Goal: Find contact information: Find contact information

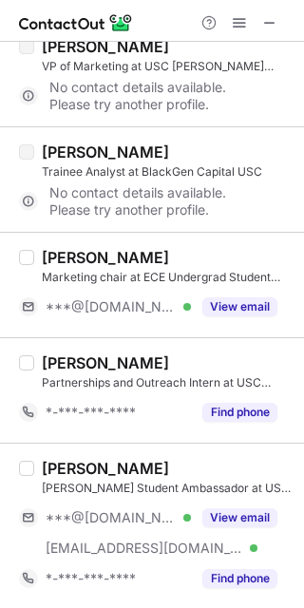
scroll to position [705, 0]
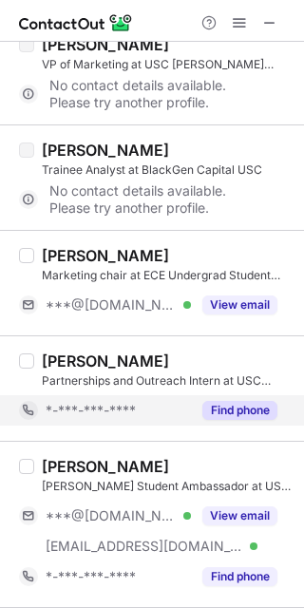
click at [250, 401] on button "Find phone" at bounding box center [239, 410] width 75 height 19
click at [250, 402] on div "*-***-***-****" at bounding box center [162, 410] width 232 height 17
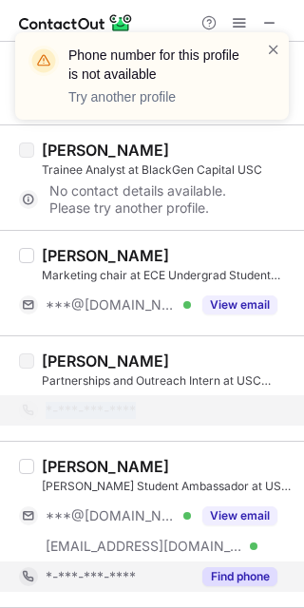
click at [264, 570] on button "Find phone" at bounding box center [239, 576] width 75 height 19
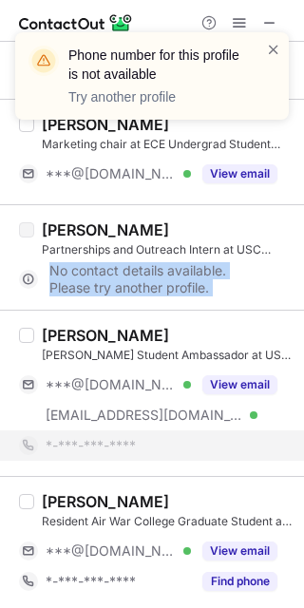
scroll to position [938, 0]
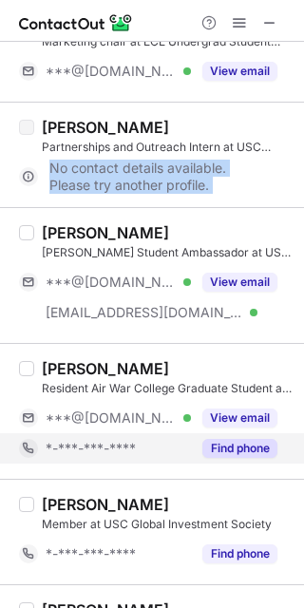
click at [248, 444] on button "Find phone" at bounding box center [239, 448] width 75 height 19
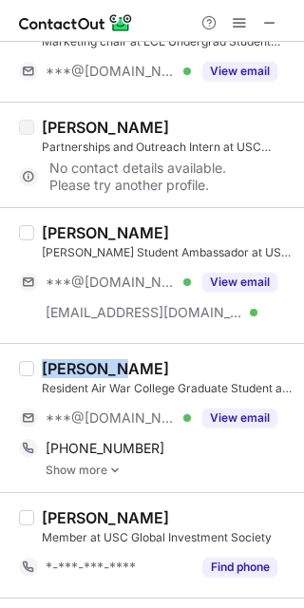
drag, startPoint x: 36, startPoint y: 365, endPoint x: 112, endPoint y: 346, distance: 78.3
click at [112, 346] on div "Kimberly York Resident Air War College Graduate Student at USAF Air War College…" at bounding box center [152, 417] width 304 height 149
copy div "Kimberly"
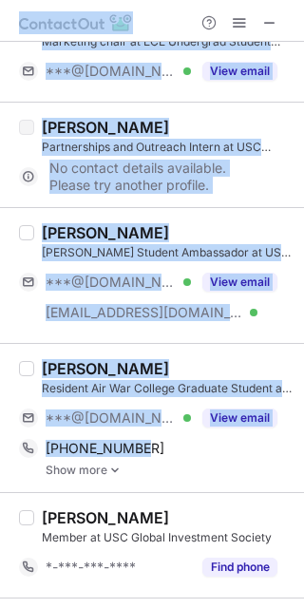
drag, startPoint x: 209, startPoint y: 450, endPoint x: 351, endPoint y: 304, distance: 204.2
click at [303, 304] on html "Select all (25) Jack Drake Associate Producer at QueerCut USC ***@sjcc.org Veri…" at bounding box center [152, 304] width 304 height 608
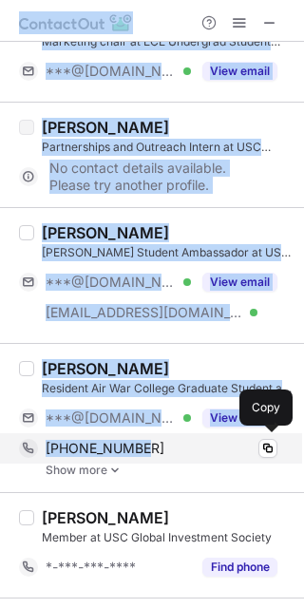
click at [100, 433] on div "+14242158464 Copy" at bounding box center [148, 448] width 258 height 30
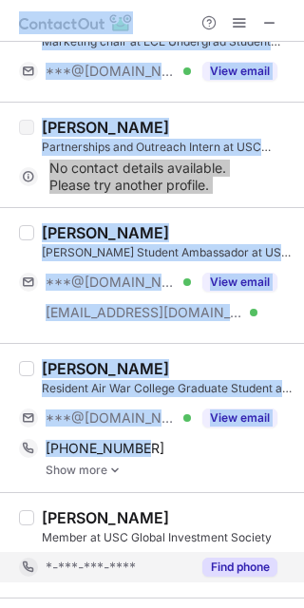
click at [245, 563] on button "Find phone" at bounding box center [239, 567] width 75 height 19
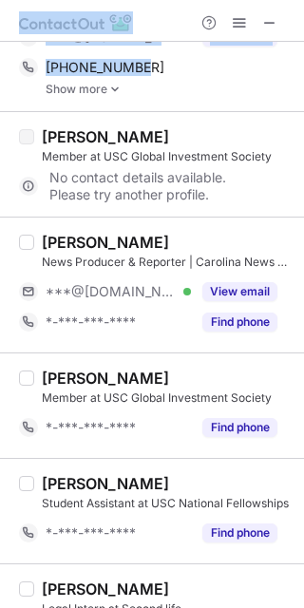
scroll to position [1316, 0]
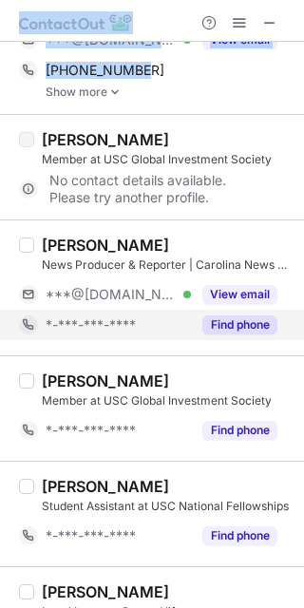
click at [240, 327] on button "Find phone" at bounding box center [239, 324] width 75 height 19
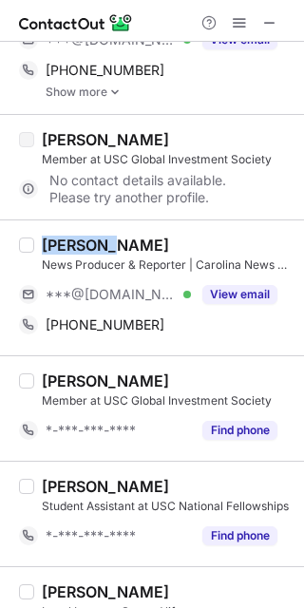
drag, startPoint x: 35, startPoint y: 245, endPoint x: 112, endPoint y: 230, distance: 78.4
click at [112, 230] on div "Abby Tam News Producer & Reporter | Carolina News at University of South Caroli…" at bounding box center [152, 287] width 304 height 136
copy div "Abby Tam"
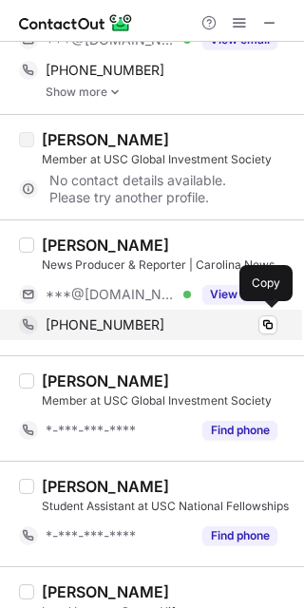
click at [146, 326] on div "+18034670277" at bounding box center [162, 324] width 232 height 17
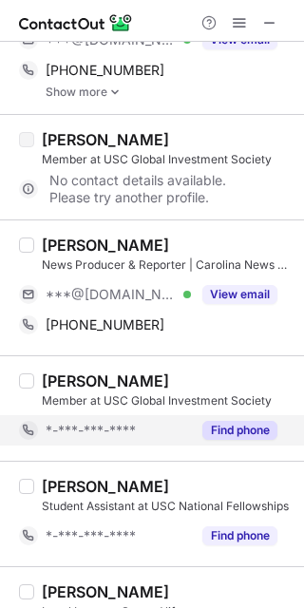
click at [222, 421] on button "Find phone" at bounding box center [239, 430] width 75 height 19
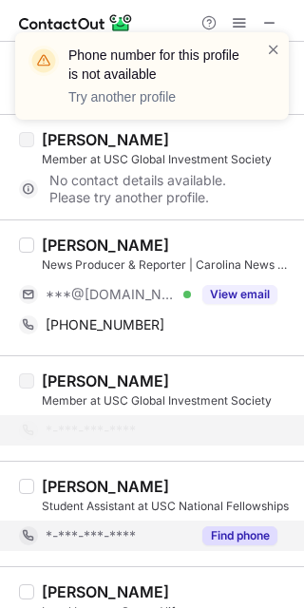
click at [260, 533] on button "Find phone" at bounding box center [239, 535] width 75 height 19
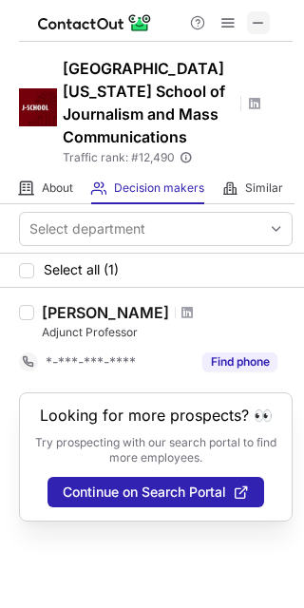
click at [260, 15] on span at bounding box center [258, 22] width 15 height 15
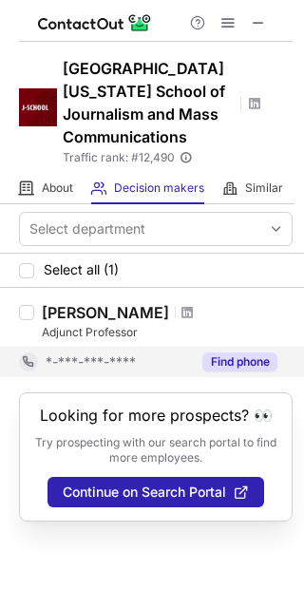
click at [246, 352] on button "Find phone" at bounding box center [239, 361] width 75 height 19
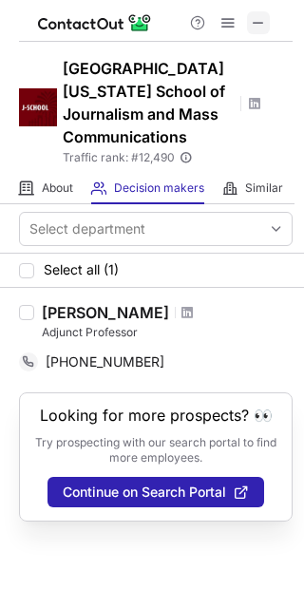
click at [258, 25] on span at bounding box center [258, 22] width 15 height 15
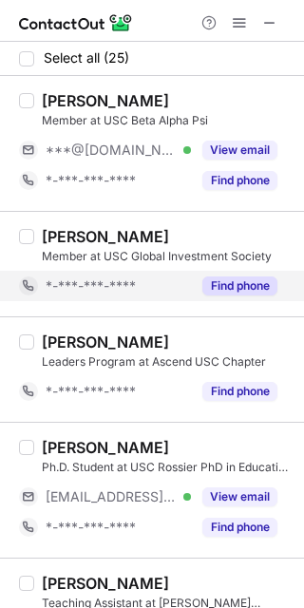
click at [255, 284] on button "Find phone" at bounding box center [239, 285] width 75 height 19
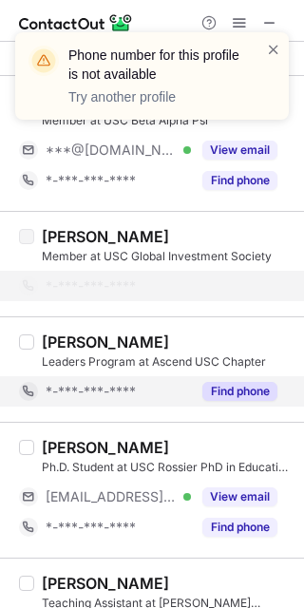
click at [264, 391] on button "Find phone" at bounding box center [239, 391] width 75 height 19
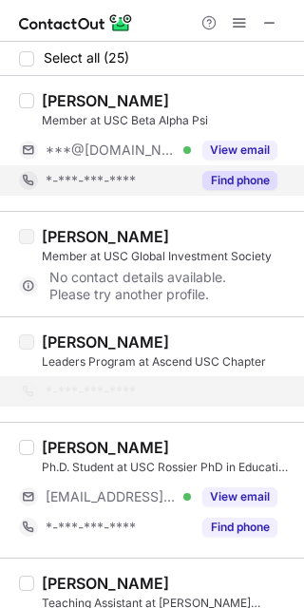
click at [262, 182] on button "Find phone" at bounding box center [239, 180] width 75 height 19
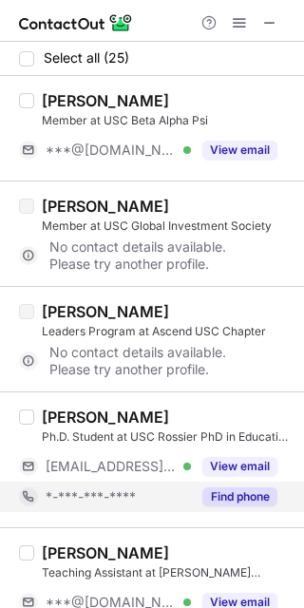
click at [252, 524] on div "[PERSON_NAME] Ph.D. Student at USC Rossier PhD in Education Program [EMAIL_ADDR…" at bounding box center [152, 459] width 304 height 136
click at [256, 494] on button "Find phone" at bounding box center [239, 496] width 75 height 19
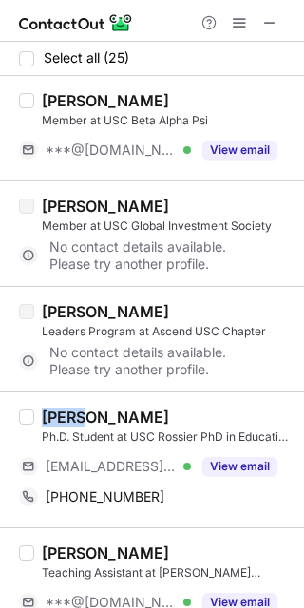
drag, startPoint x: 39, startPoint y: 415, endPoint x: 85, endPoint y: 409, distance: 45.9
click at [85, 409] on div "[PERSON_NAME] Ph.D. Student at USC Rossier PhD in Education Program [EMAIL_ADDR…" at bounding box center [163, 459] width 258 height 104
copy div "Alden"
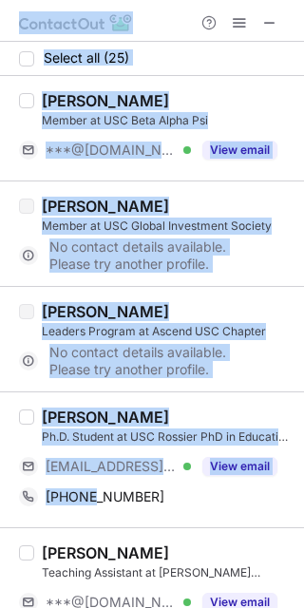
drag, startPoint x: 91, startPoint y: 494, endPoint x: 332, endPoint y: 501, distance: 241.4
click at [304, 501] on html "Select all (25) [PERSON_NAME] Member at USC Beta Alpha Psi ***@[DOMAIN_NAME] Ve…" at bounding box center [152, 304] width 304 height 608
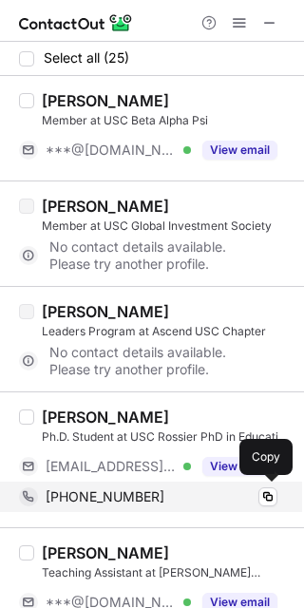
click at [160, 499] on div "[PHONE_NUMBER]" at bounding box center [162, 496] width 232 height 17
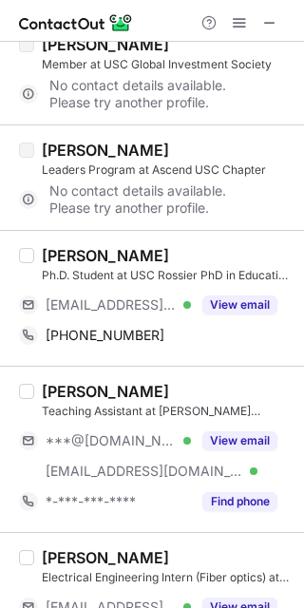
scroll to position [163, 0]
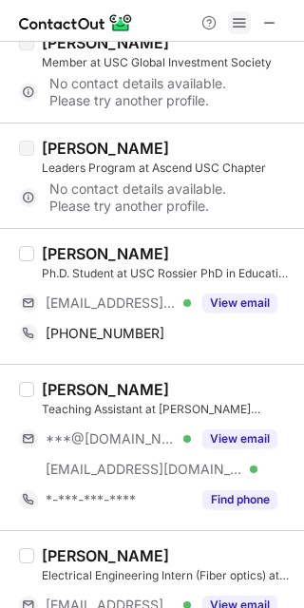
click at [233, 20] on span at bounding box center [239, 22] width 15 height 15
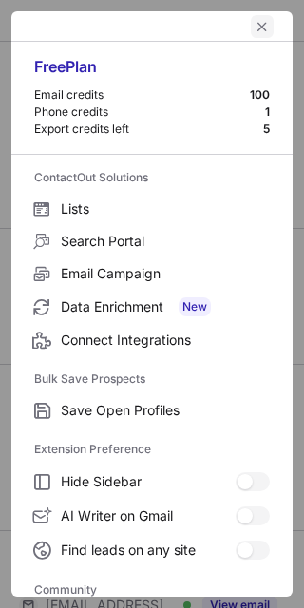
click at [255, 24] on span "left-button" at bounding box center [262, 26] width 15 height 15
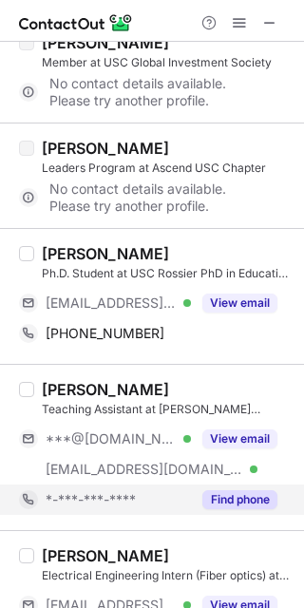
click at [253, 499] on button "Find phone" at bounding box center [239, 499] width 75 height 19
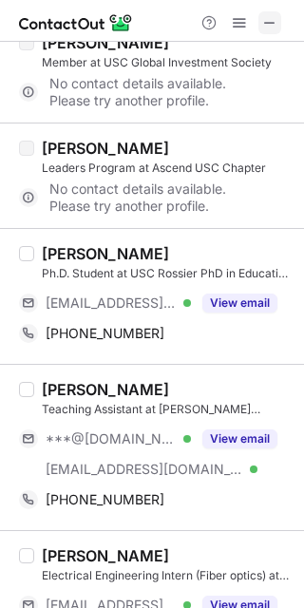
click at [273, 23] on span at bounding box center [269, 22] width 15 height 15
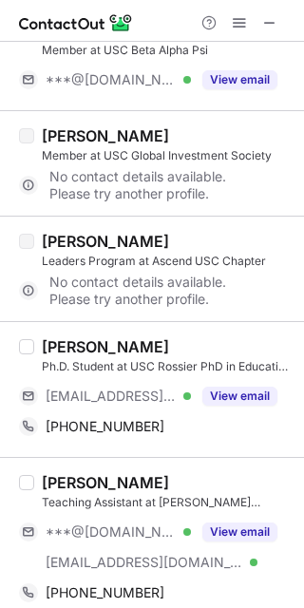
scroll to position [0, 0]
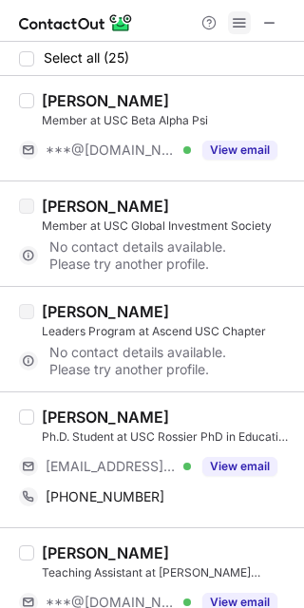
click at [242, 21] on span at bounding box center [239, 22] width 15 height 15
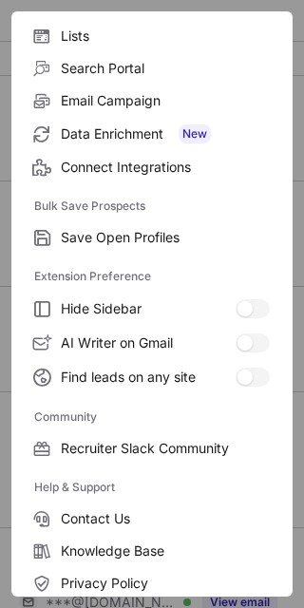
scroll to position [253, 0]
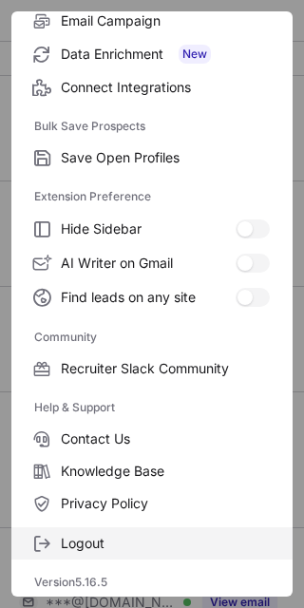
click at [181, 542] on span "Logout" at bounding box center [165, 543] width 209 height 17
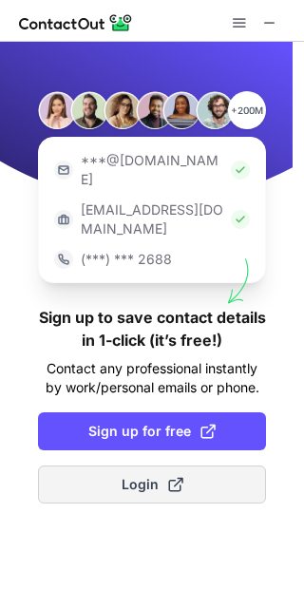
click at [183, 422] on span "Sign up for free" at bounding box center [151, 431] width 127 height 19
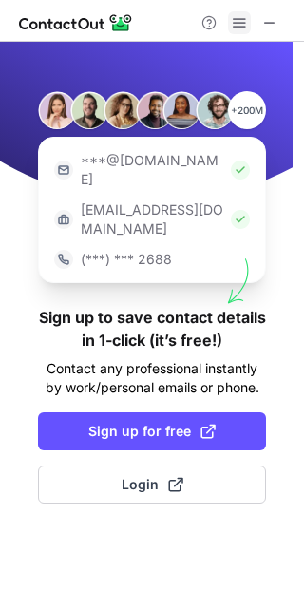
click at [250, 20] on button at bounding box center [239, 22] width 23 height 23
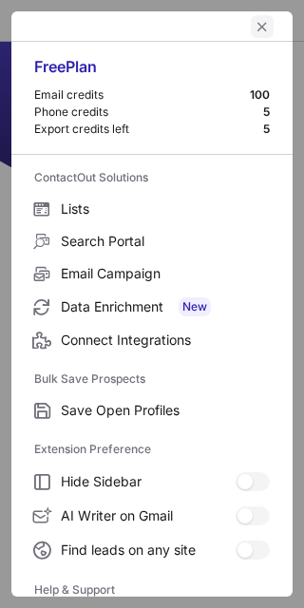
click at [255, 19] on span "left-button" at bounding box center [262, 26] width 15 height 15
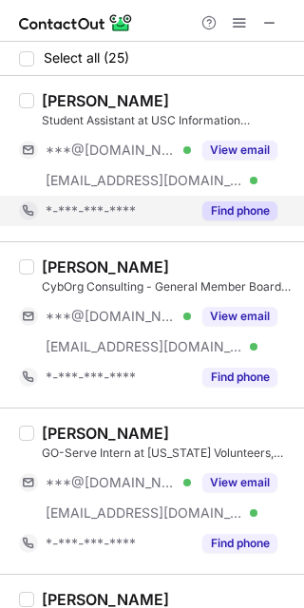
click at [250, 199] on div "Find phone" at bounding box center [234, 211] width 86 height 30
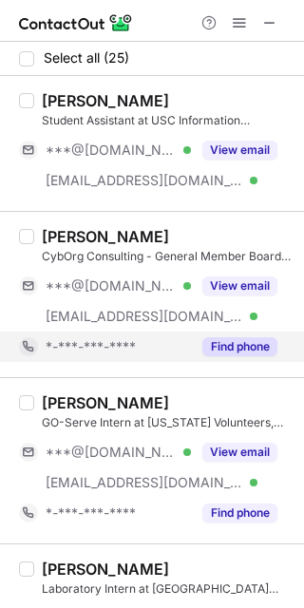
click at [247, 346] on button "Find phone" at bounding box center [239, 346] width 75 height 19
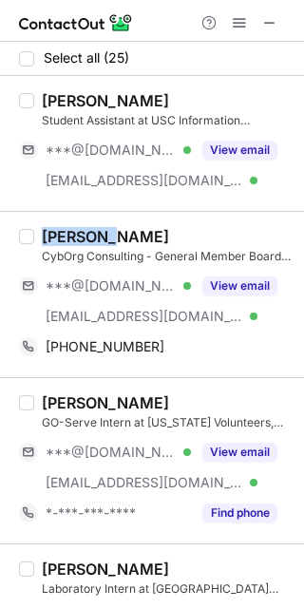
drag, startPoint x: 39, startPoint y: 231, endPoint x: 99, endPoint y: 239, distance: 60.4
click at [99, 239] on div "[PERSON_NAME] Consulting - General Member Board at CybOrg at USC ***@[DOMAIN_NA…" at bounding box center [163, 294] width 258 height 135
copy div "[PERSON_NAME] Y"
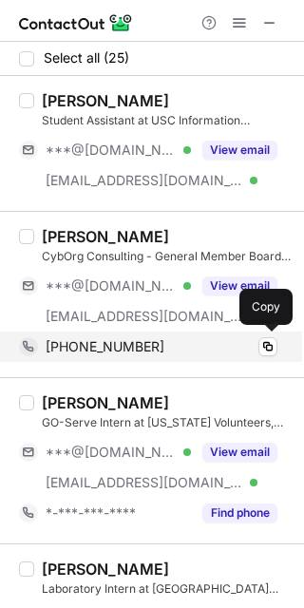
click at [110, 347] on span "[PHONE_NUMBER]" at bounding box center [105, 346] width 119 height 17
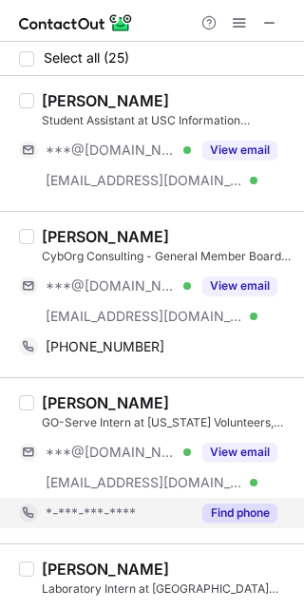
click at [246, 520] on button "Find phone" at bounding box center [239, 512] width 75 height 19
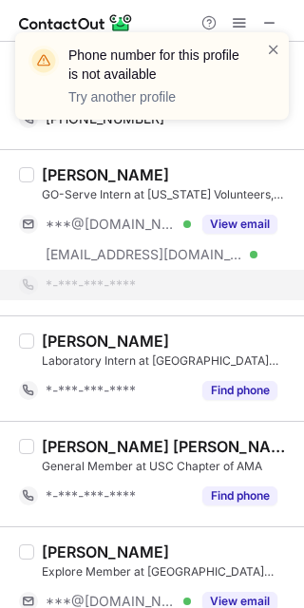
scroll to position [235, 0]
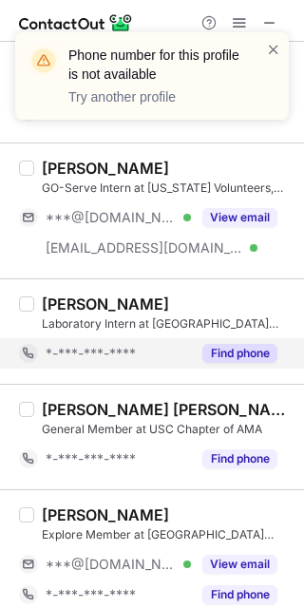
click at [244, 357] on button "Find phone" at bounding box center [239, 353] width 75 height 19
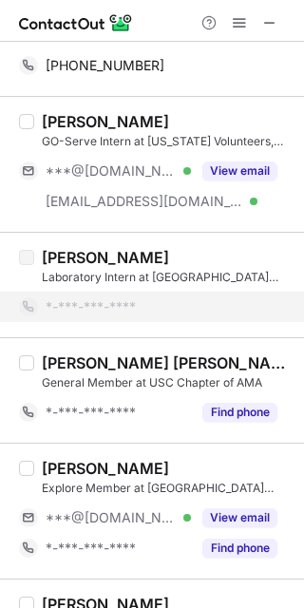
scroll to position [319, 0]
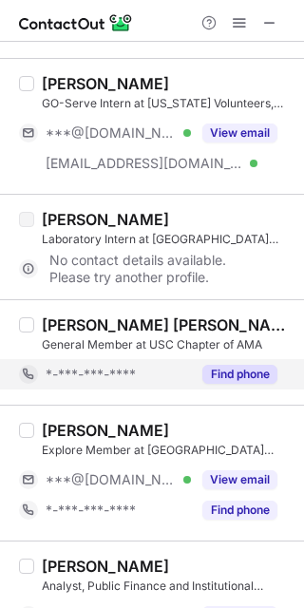
click at [242, 386] on div "Find phone" at bounding box center [234, 374] width 86 height 30
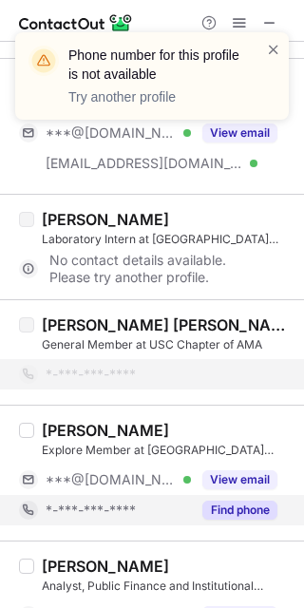
click at [264, 495] on div "Find phone" at bounding box center [234, 510] width 86 height 30
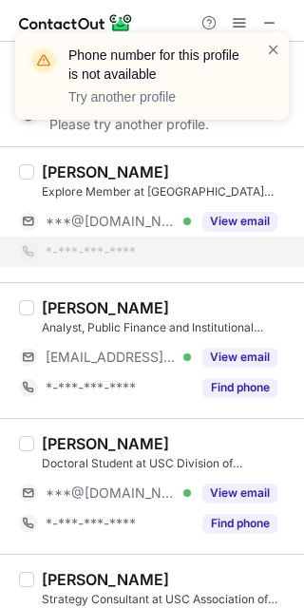
scroll to position [585, 0]
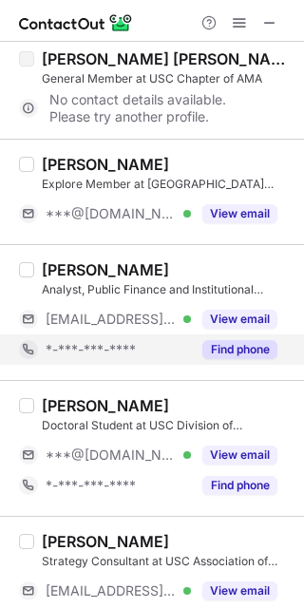
click at [242, 336] on div "Find phone" at bounding box center [234, 349] width 86 height 30
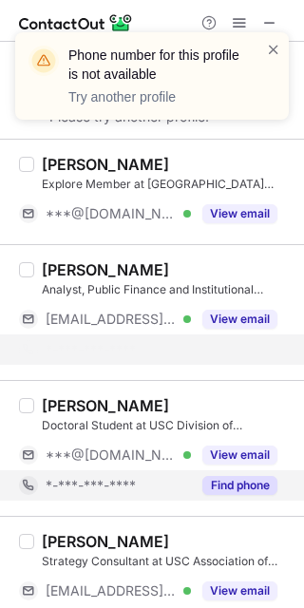
click at [260, 476] on button "Find phone" at bounding box center [239, 485] width 75 height 19
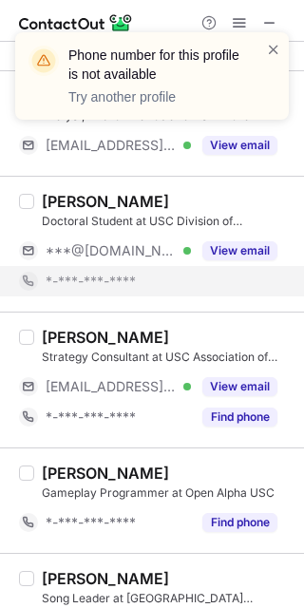
scroll to position [760, 0]
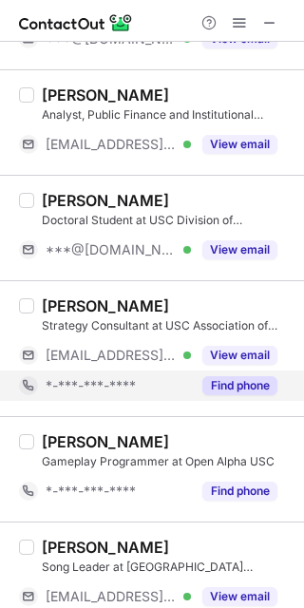
click at [245, 408] on div "[PERSON_NAME] Strategy Consultant at USC Association of Innovative Marketing (A…" at bounding box center [152, 348] width 304 height 136
click at [250, 388] on button "Find phone" at bounding box center [239, 385] width 75 height 19
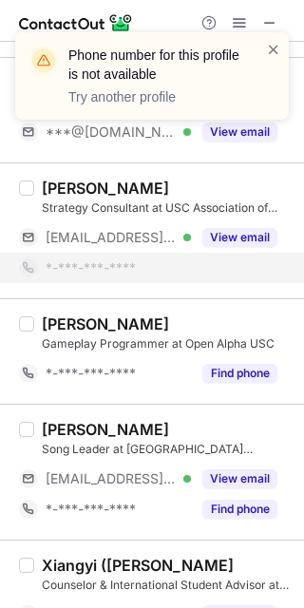
scroll to position [926, 0]
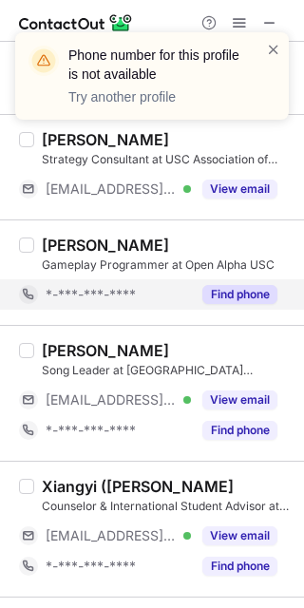
click at [236, 302] on button "Find phone" at bounding box center [239, 294] width 75 height 19
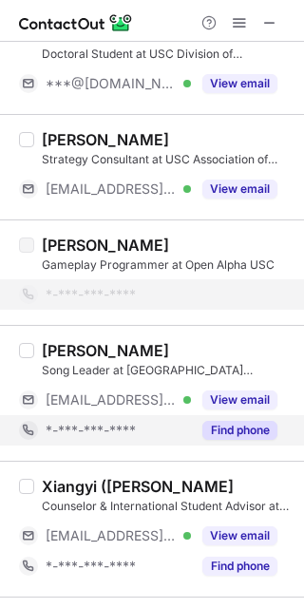
click at [272, 425] on button "Find phone" at bounding box center [239, 430] width 75 height 19
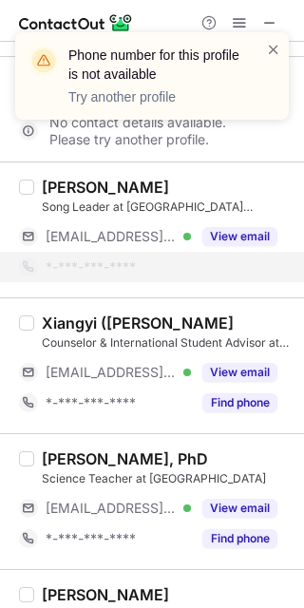
scroll to position [1091, 0]
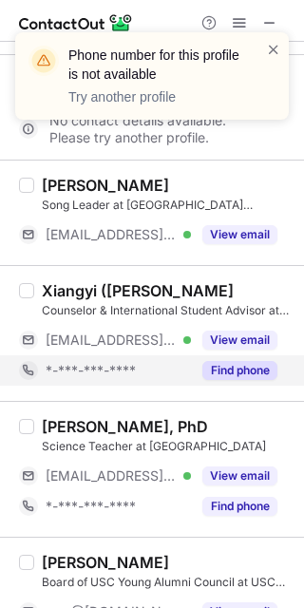
click at [249, 364] on button "Find phone" at bounding box center [239, 370] width 75 height 19
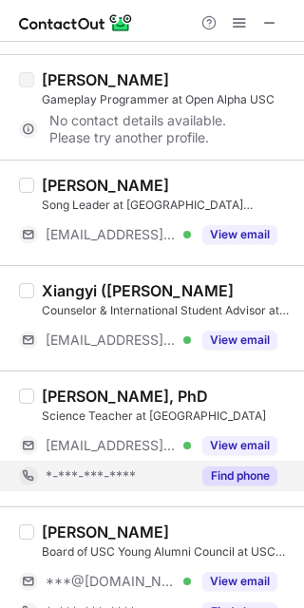
click at [257, 501] on div "[PERSON_NAME], PhD Science Teacher at [GEOGRAPHIC_DATA] [EMAIL_ADDRESS][DOMAIN_…" at bounding box center [152, 438] width 304 height 136
click at [257, 476] on button "Find phone" at bounding box center [239, 475] width 75 height 19
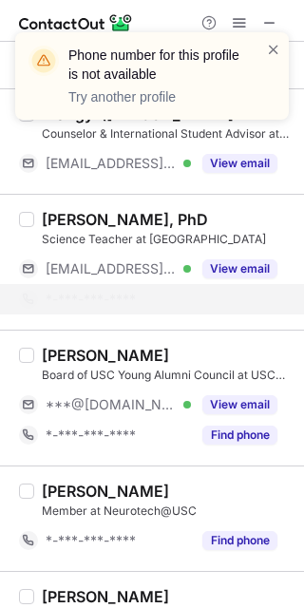
scroll to position [1354, 0]
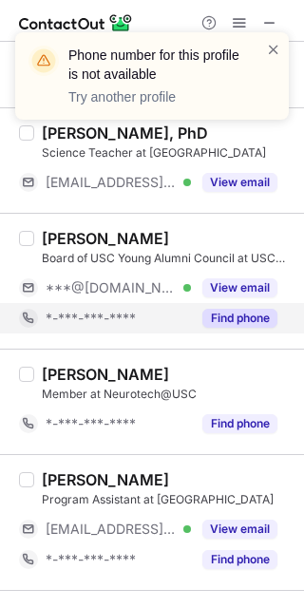
click at [250, 310] on button "Find phone" at bounding box center [239, 318] width 75 height 19
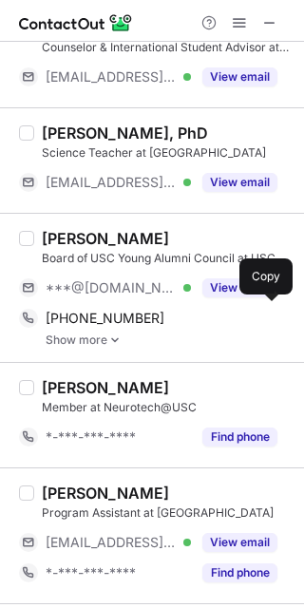
drag, startPoint x: 250, startPoint y: 311, endPoint x: 243, endPoint y: 366, distance: 55.5
click at [243, 366] on div "Select all (25) [PERSON_NAME] Student Assistant at USC Information Technology S…" at bounding box center [152, 225] width 304 height 3077
click at [212, 334] on link "Show more" at bounding box center [169, 339] width 247 height 13
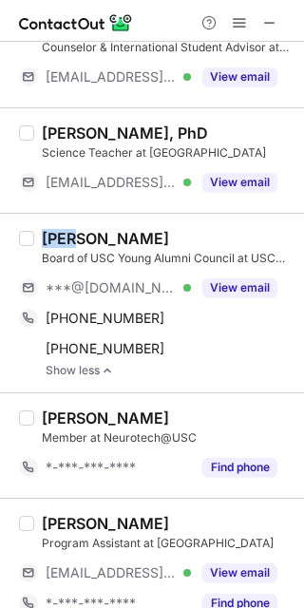
drag, startPoint x: 39, startPoint y: 240, endPoint x: 78, endPoint y: 229, distance: 40.6
click at [78, 229] on div "[PERSON_NAME] Board of USC Young Alumni Council at USC Alumni Association ***@[…" at bounding box center [163, 303] width 258 height 148
copy div "Rose"
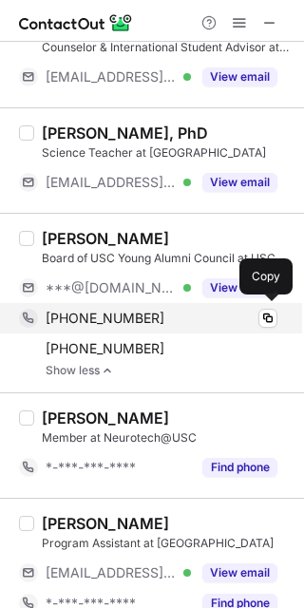
click at [123, 322] on span "[PHONE_NUMBER]" at bounding box center [105, 318] width 119 height 17
click at [144, 316] on div "[PHONE_NUMBER]" at bounding box center [162, 318] width 232 height 17
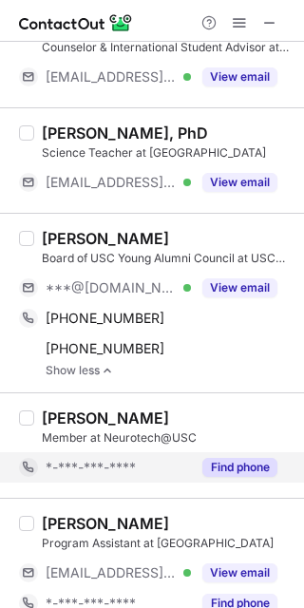
click at [235, 465] on button "Find phone" at bounding box center [239, 467] width 75 height 19
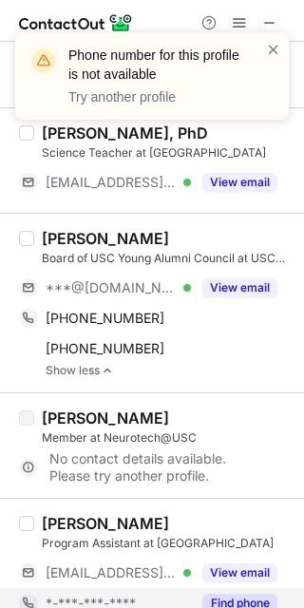
click at [247, 601] on button "Find phone" at bounding box center [239, 603] width 75 height 19
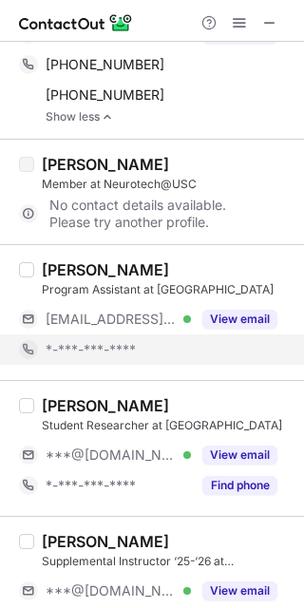
scroll to position [1626, 0]
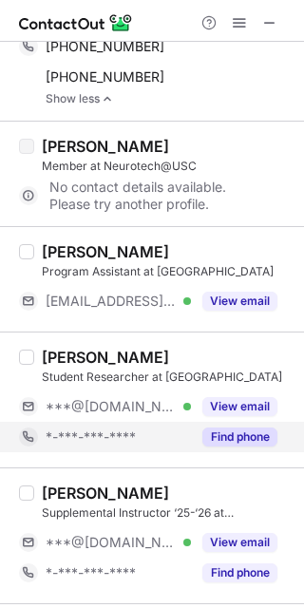
click at [227, 457] on div "[PERSON_NAME] Student Researcher at [GEOGRAPHIC_DATA] Behavioral Economics Labo…" at bounding box center [152, 399] width 304 height 136
click at [250, 422] on div "Find phone" at bounding box center [234, 437] width 86 height 30
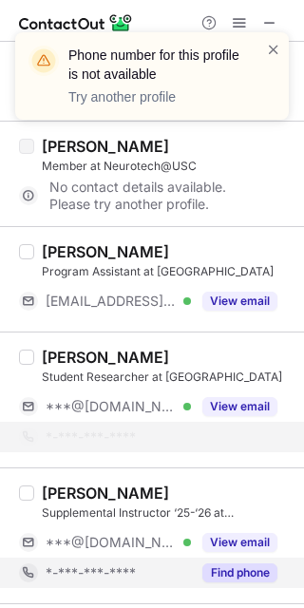
click at [259, 565] on button "Find phone" at bounding box center [239, 572] width 75 height 19
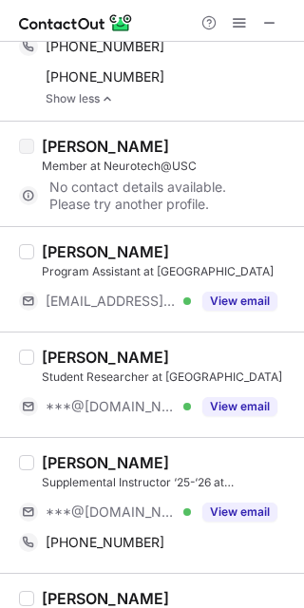
drag, startPoint x: 44, startPoint y: 459, endPoint x: 86, endPoint y: 459, distance: 42.7
drag, startPoint x: 86, startPoint y: 459, endPoint x: 56, endPoint y: 443, distance: 34.4
click at [56, 443] on div "[PERSON_NAME] Supplemental Instructor ‘25-‘26 at USC Student Success Center ***…" at bounding box center [152, 505] width 304 height 136
drag, startPoint x: 42, startPoint y: 457, endPoint x: 79, endPoint y: 464, distance: 37.6
click at [79, 464] on div "[PERSON_NAME]" at bounding box center [105, 462] width 127 height 19
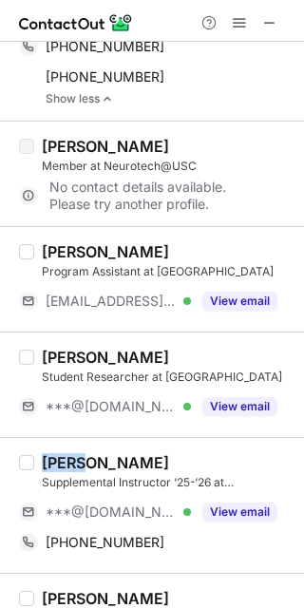
copy div "[PERSON_NAME]"
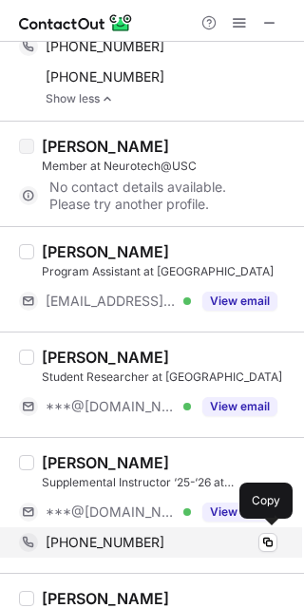
click at [183, 534] on div "[PHONE_NUMBER]" at bounding box center [162, 542] width 232 height 17
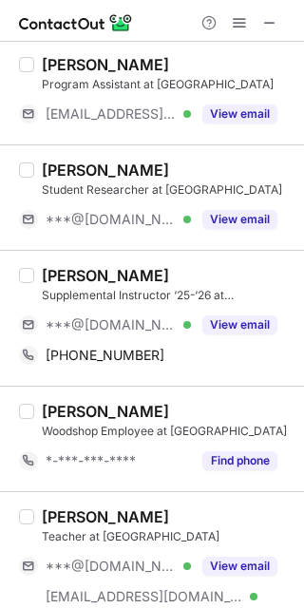
scroll to position [1821, 0]
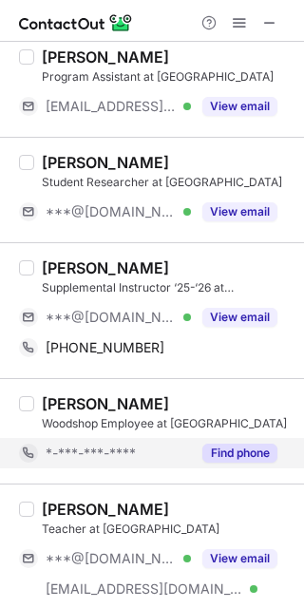
click at [242, 450] on button "Find phone" at bounding box center [239, 453] width 75 height 19
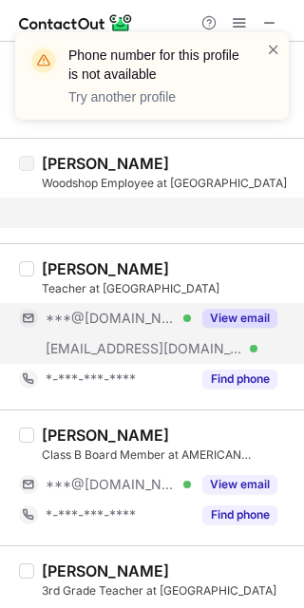
scroll to position [2064, 0]
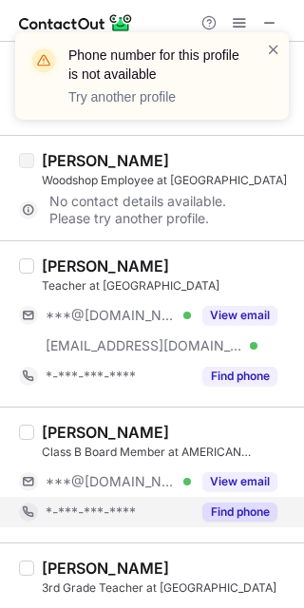
click at [253, 519] on div "Find phone" at bounding box center [234, 512] width 86 height 30
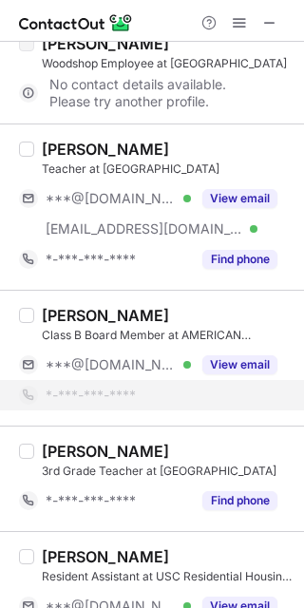
scroll to position [2206, 0]
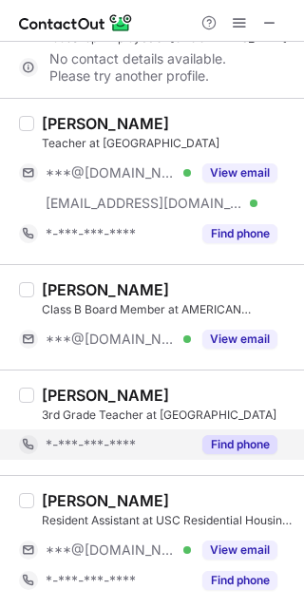
click at [234, 446] on button "Find phone" at bounding box center [239, 444] width 75 height 19
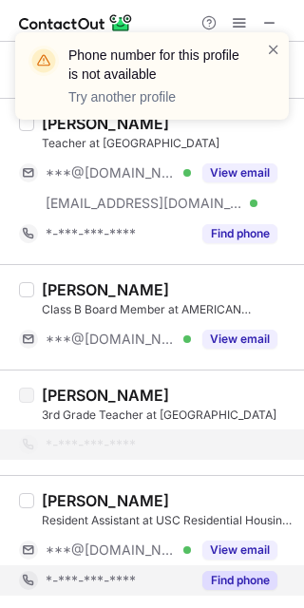
click at [256, 578] on button "Find phone" at bounding box center [239, 580] width 75 height 19
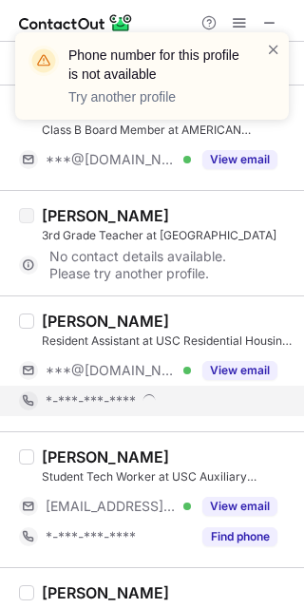
scroll to position [2431, 0]
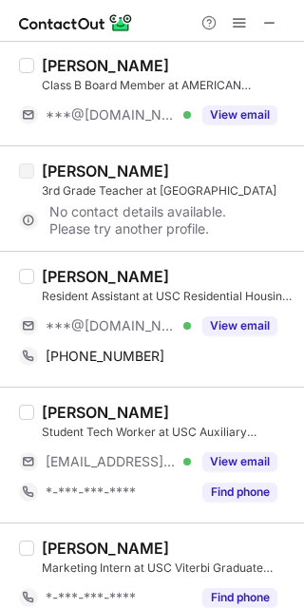
drag, startPoint x: 41, startPoint y: 275, endPoint x: 84, endPoint y: 274, distance: 42.8
drag, startPoint x: 87, startPoint y: 273, endPoint x: 39, endPoint y: 273, distance: 48.4
click at [39, 273] on div "[PERSON_NAME] Resident Assistant at USC Residential Housing Association ***@[DO…" at bounding box center [163, 319] width 258 height 104
copy div "[PERSON_NAME]"
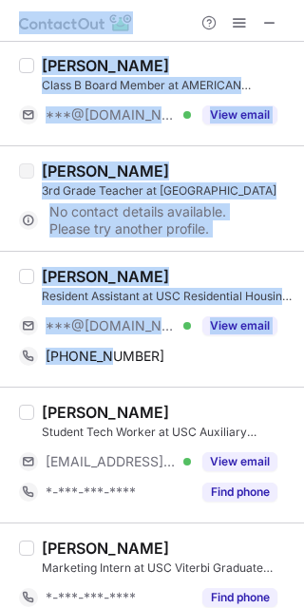
drag, startPoint x: 105, startPoint y: 351, endPoint x: 350, endPoint y: 337, distance: 245.5
click at [304, 337] on html "Select all (25) [PERSON_NAME] Student Assistant at USC Information Technology S…" at bounding box center [152, 304] width 304 height 608
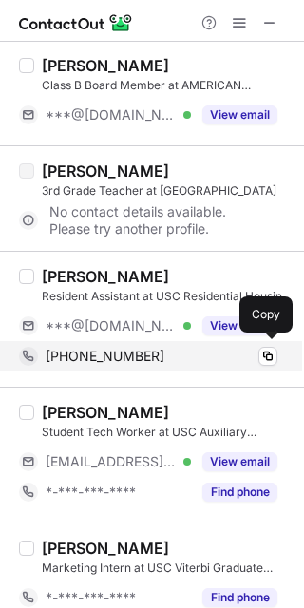
click at [166, 341] on div "[PHONE_NUMBER] Copy" at bounding box center [148, 356] width 258 height 30
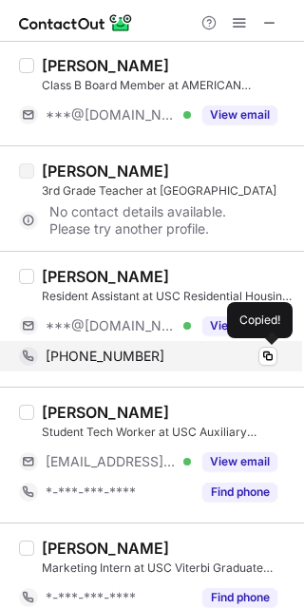
click at [135, 352] on span "[PHONE_NUMBER]" at bounding box center [105, 356] width 119 height 17
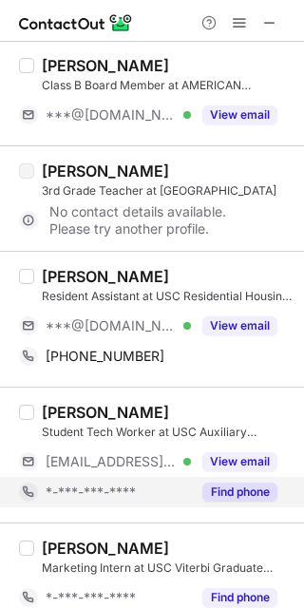
click at [218, 489] on button "Find phone" at bounding box center [239, 491] width 75 height 19
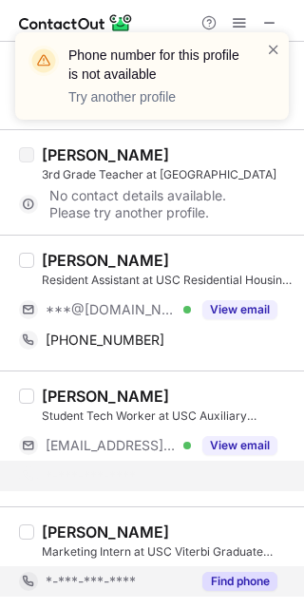
scroll to position [2416, 0]
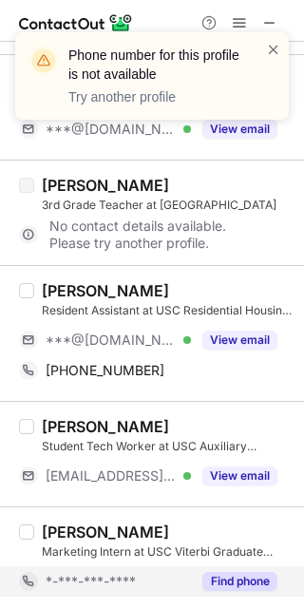
click at [250, 580] on button "Find phone" at bounding box center [239, 581] width 75 height 19
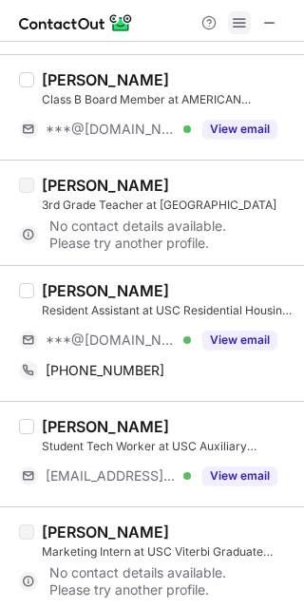
click at [239, 20] on span at bounding box center [239, 22] width 15 height 15
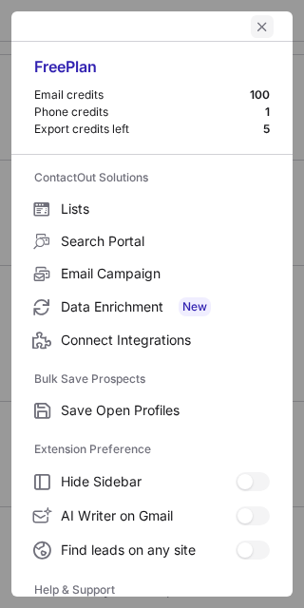
click at [255, 20] on span "left-button" at bounding box center [262, 26] width 15 height 15
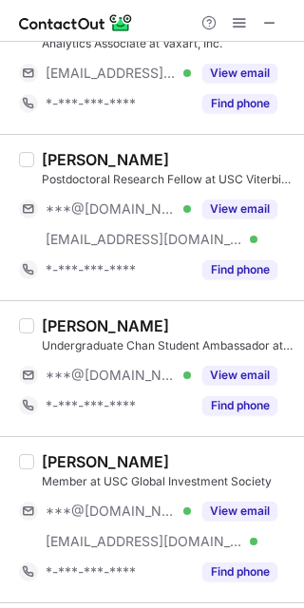
scroll to position [0, 0]
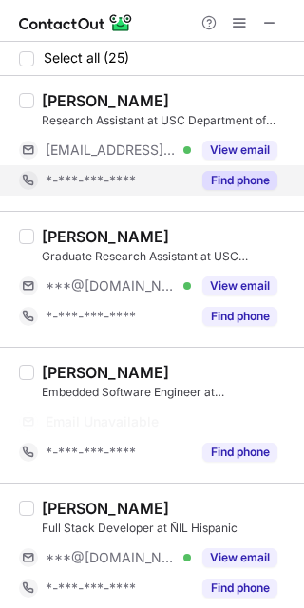
click at [236, 187] on button "Find phone" at bounding box center [239, 180] width 75 height 19
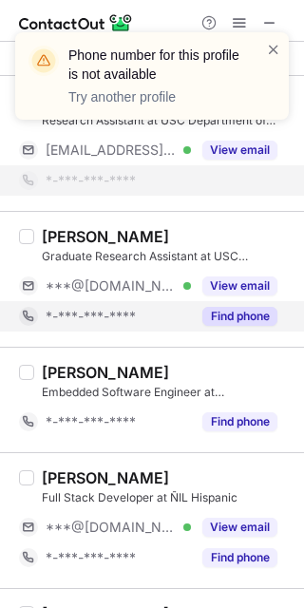
click at [244, 316] on button "Find phone" at bounding box center [239, 316] width 75 height 19
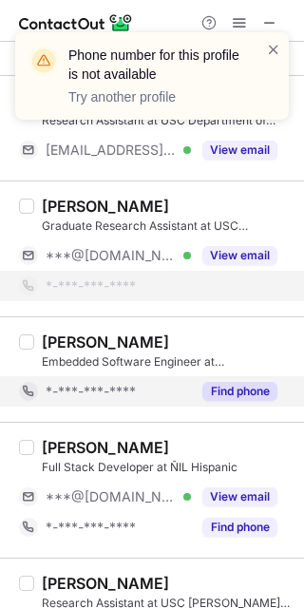
click at [251, 377] on div "Find phone" at bounding box center [234, 391] width 86 height 30
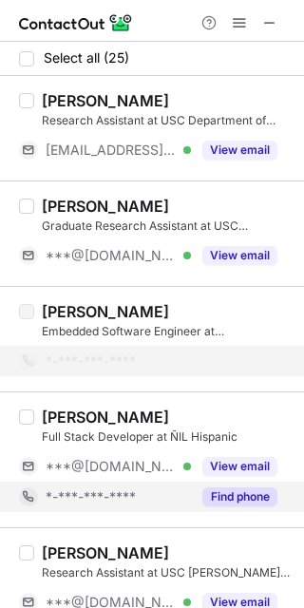
click at [259, 489] on button "Find phone" at bounding box center [239, 496] width 75 height 19
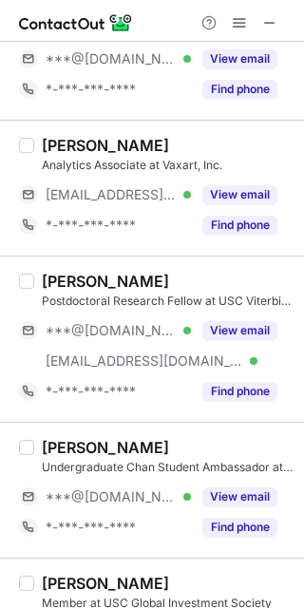
scroll to position [567, 0]
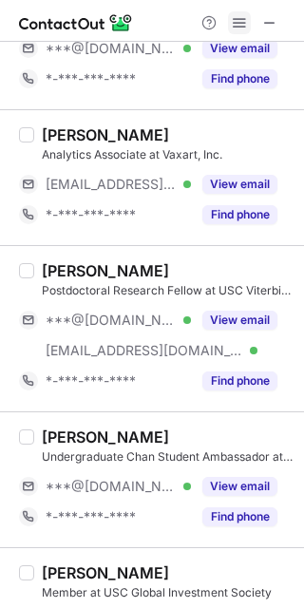
click at [240, 28] on span at bounding box center [239, 22] width 15 height 15
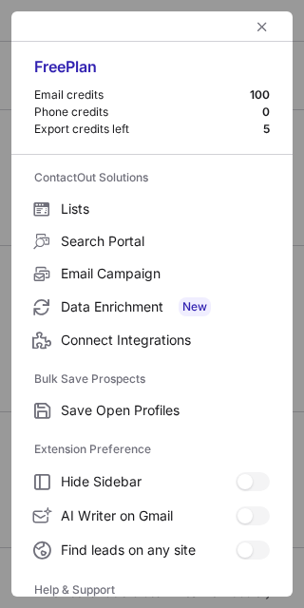
scroll to position [182, 0]
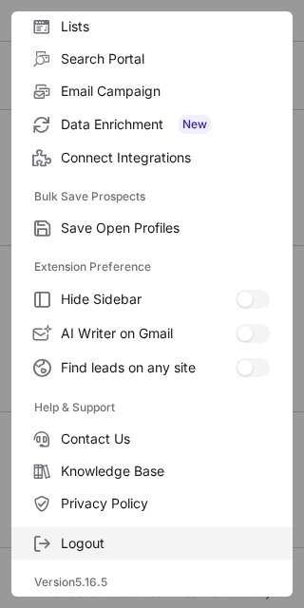
click at [155, 538] on span "Logout" at bounding box center [165, 543] width 209 height 17
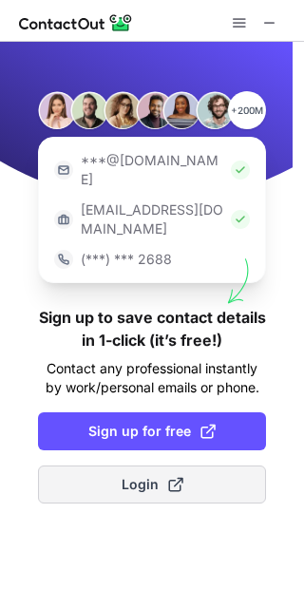
click at [191, 465] on button "Login" at bounding box center [152, 484] width 228 height 38
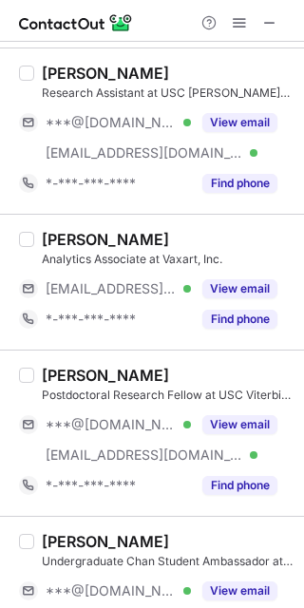
scroll to position [510, 0]
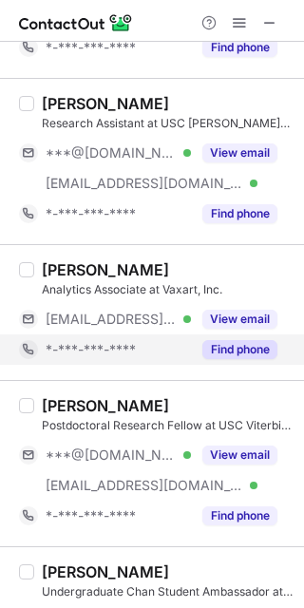
click at [235, 347] on button "Find phone" at bounding box center [239, 349] width 75 height 19
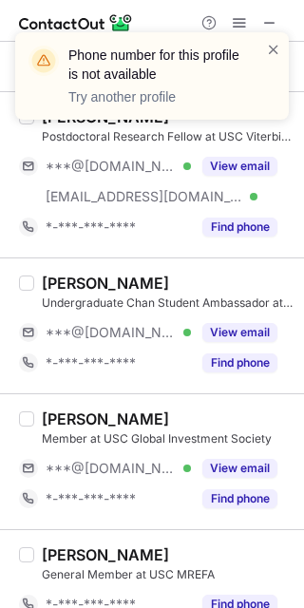
scroll to position [772, 0]
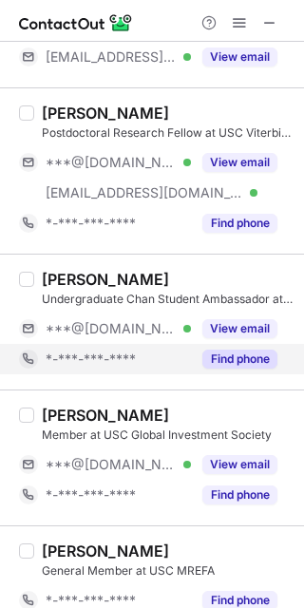
click at [241, 354] on button "Find phone" at bounding box center [239, 359] width 75 height 19
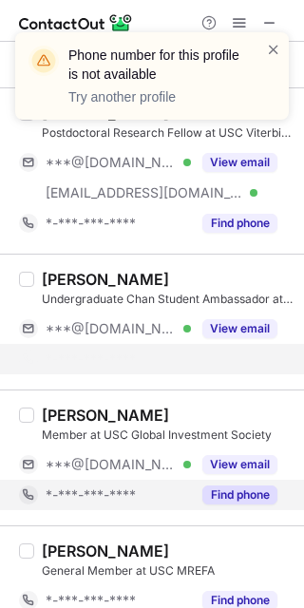
click at [264, 488] on button "Find phone" at bounding box center [239, 494] width 75 height 19
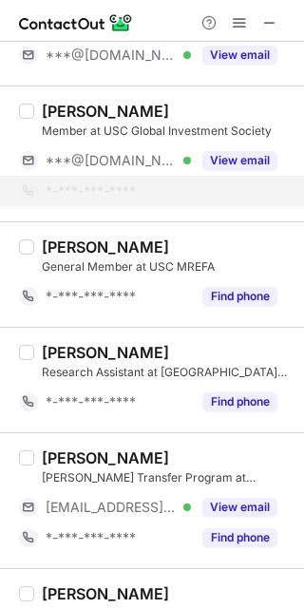
scroll to position [1051, 0]
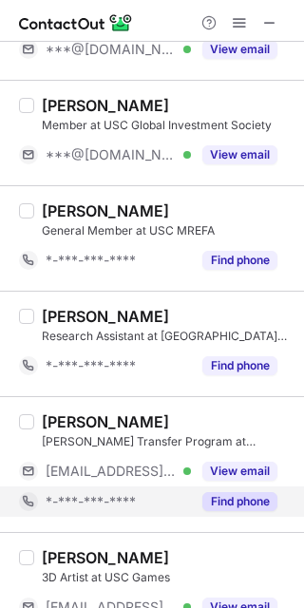
click at [259, 506] on button "Find phone" at bounding box center [239, 501] width 75 height 19
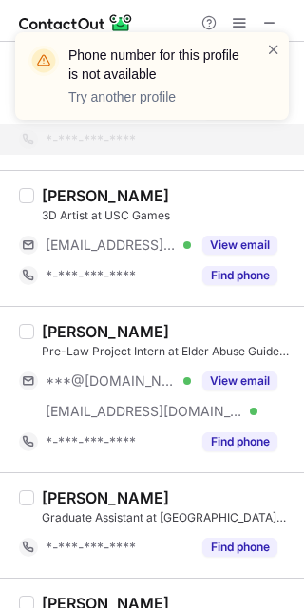
scroll to position [1421, 0]
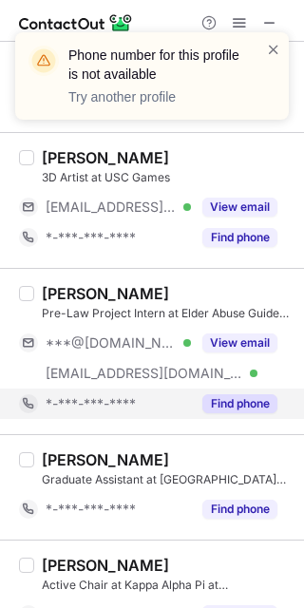
click at [255, 398] on button "Find phone" at bounding box center [239, 403] width 75 height 19
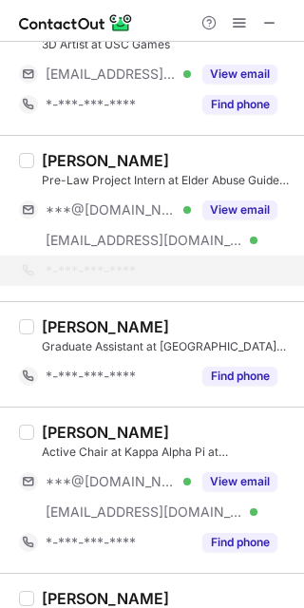
scroll to position [1563, 0]
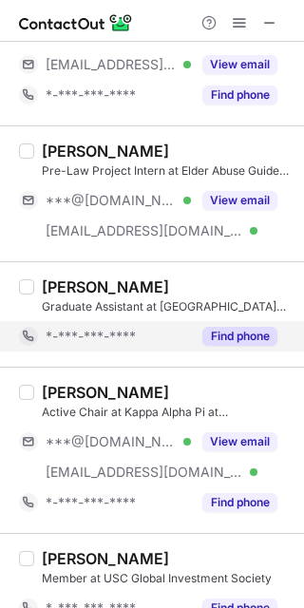
click at [235, 330] on button "Find phone" at bounding box center [239, 336] width 75 height 19
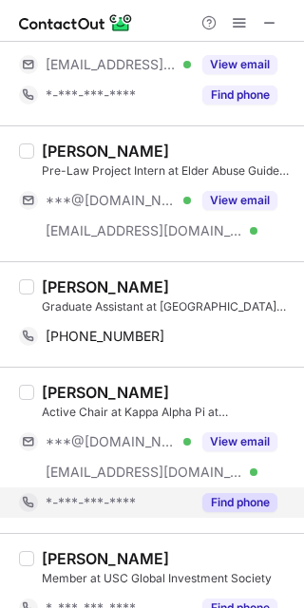
click at [250, 493] on button "Find phone" at bounding box center [239, 502] width 75 height 19
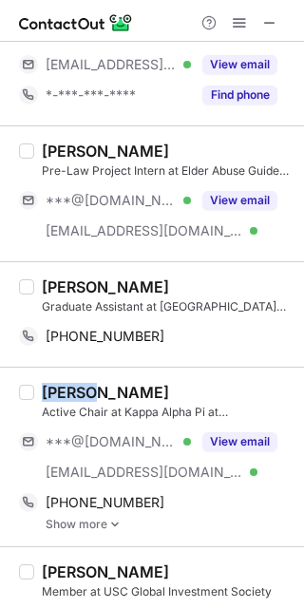
drag, startPoint x: 33, startPoint y: 387, endPoint x: 92, endPoint y: 388, distance: 58.9
click at [92, 388] on div "[PERSON_NAME] Active Chair at Kappa Alpha Pi at [GEOGRAPHIC_DATA] ***@[DOMAIN_N…" at bounding box center [152, 457] width 304 height 180
copy div "[PERSON_NAME]"
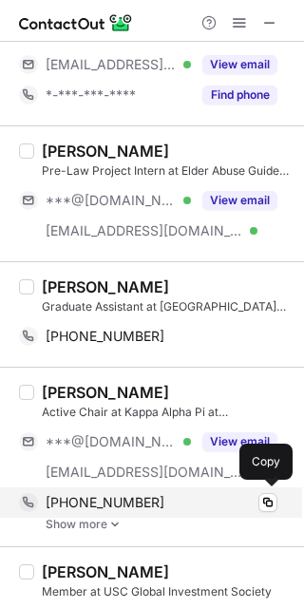
click at [149, 499] on div "[PHONE_NUMBER]" at bounding box center [162, 502] width 232 height 17
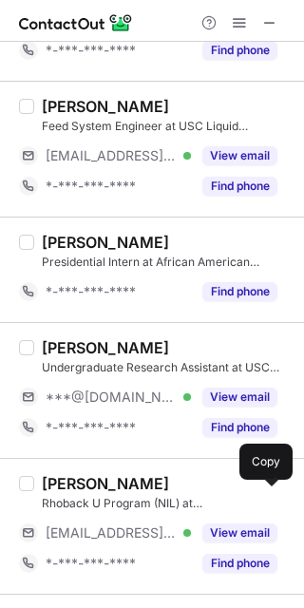
scroll to position [2325, 0]
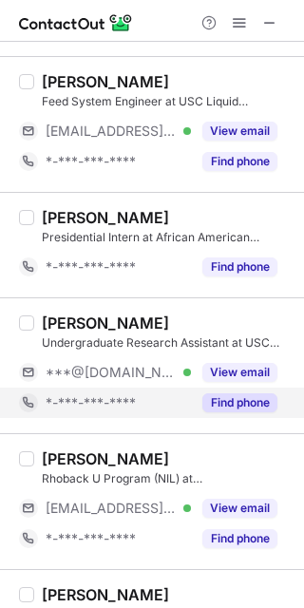
click at [240, 405] on button "Find phone" at bounding box center [239, 402] width 75 height 19
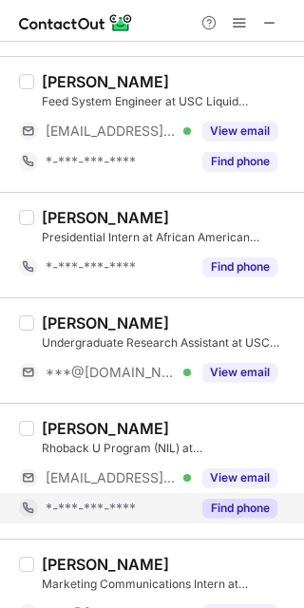
click at [252, 510] on button "Find phone" at bounding box center [239, 508] width 75 height 19
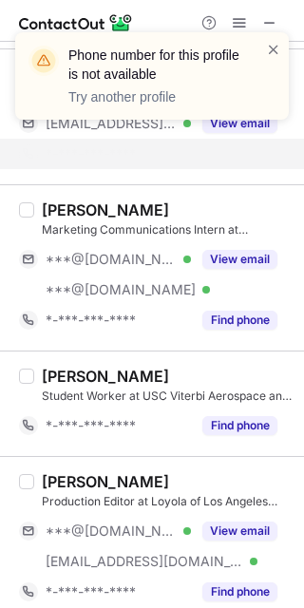
scroll to position [2659, 0]
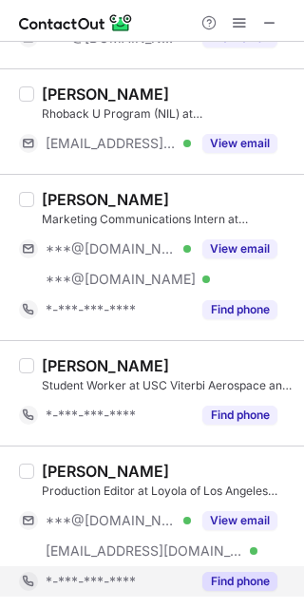
click at [248, 582] on button "Find phone" at bounding box center [239, 581] width 75 height 19
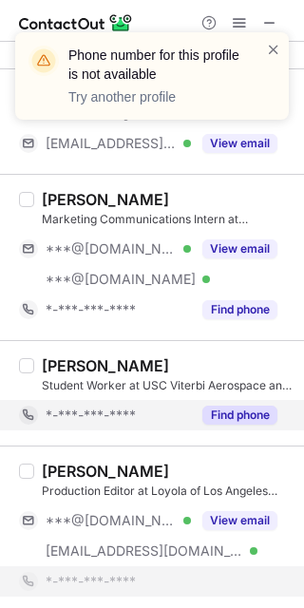
click at [240, 415] on button "Find phone" at bounding box center [239, 415] width 75 height 19
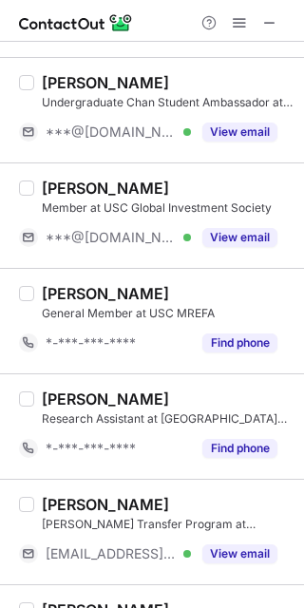
scroll to position [0, 0]
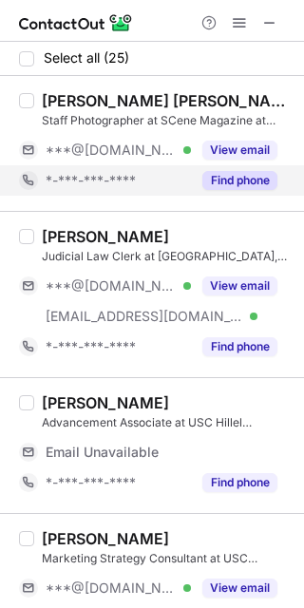
click at [243, 175] on button "Find phone" at bounding box center [239, 180] width 75 height 19
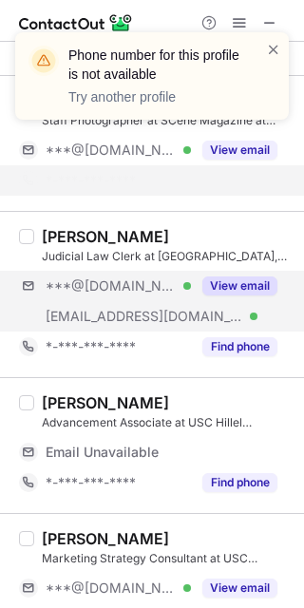
click at [253, 313] on div "***@gmail.com Verified ***@uscourts.gov Verified View email" at bounding box center [156, 301] width 274 height 61
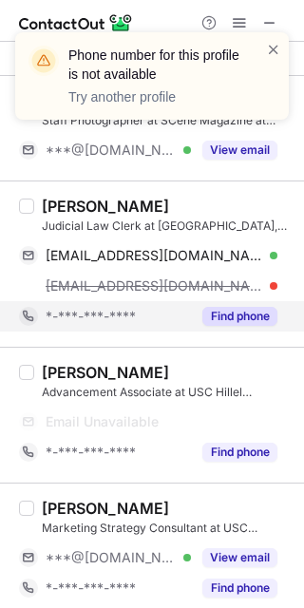
click at [251, 316] on button "Find phone" at bounding box center [239, 316] width 75 height 19
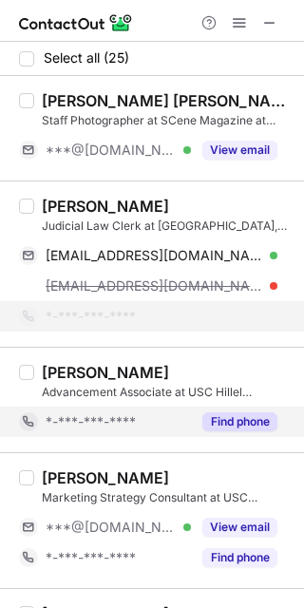
click at [257, 425] on button "Find phone" at bounding box center [239, 421] width 75 height 19
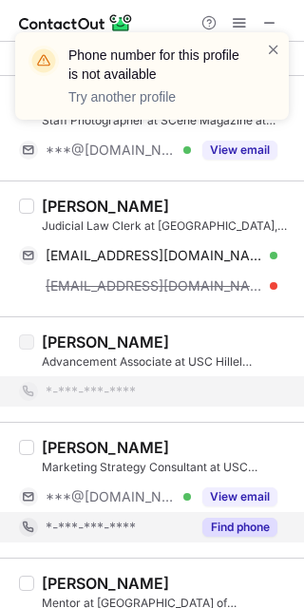
click at [263, 521] on button "Find phone" at bounding box center [239, 527] width 75 height 19
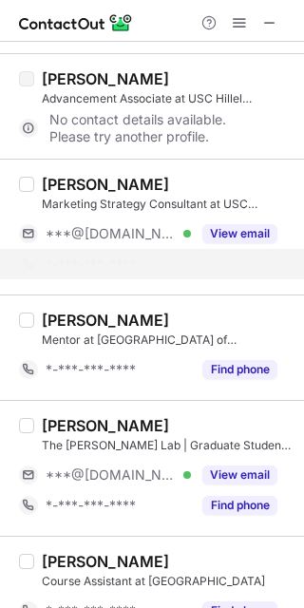
scroll to position [243, 0]
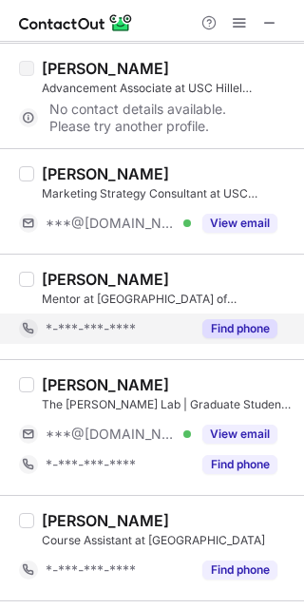
click at [243, 327] on button "Find phone" at bounding box center [239, 328] width 75 height 19
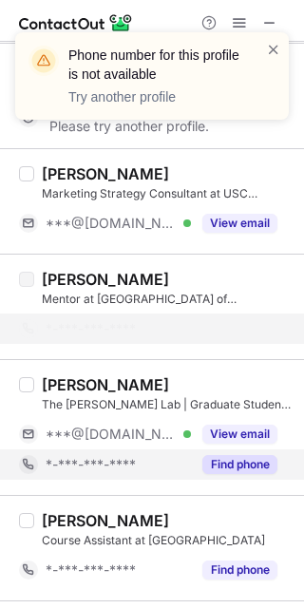
click at [238, 455] on button "Find phone" at bounding box center [239, 464] width 75 height 19
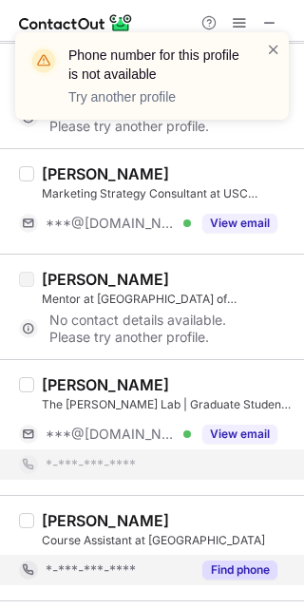
click at [255, 568] on button "Find phone" at bounding box center [239, 569] width 75 height 19
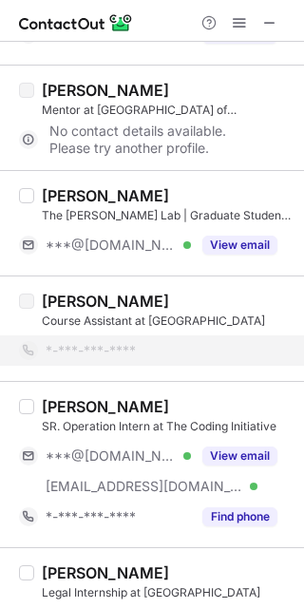
scroll to position [441, 0]
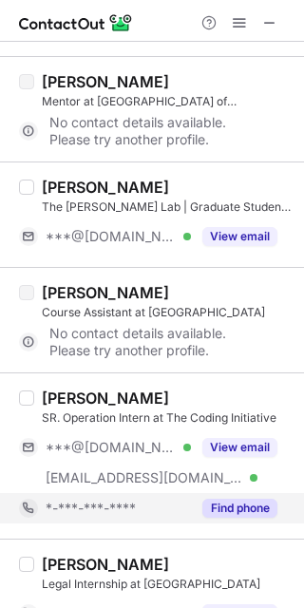
click at [251, 506] on button "Find phone" at bounding box center [239, 508] width 75 height 19
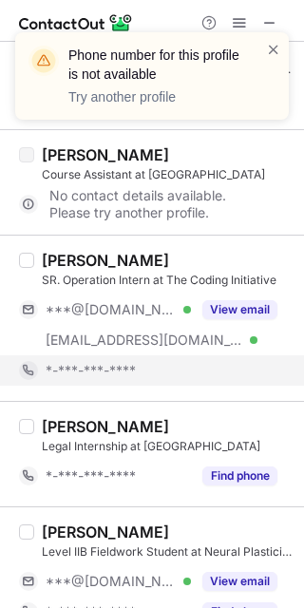
scroll to position [579, 0]
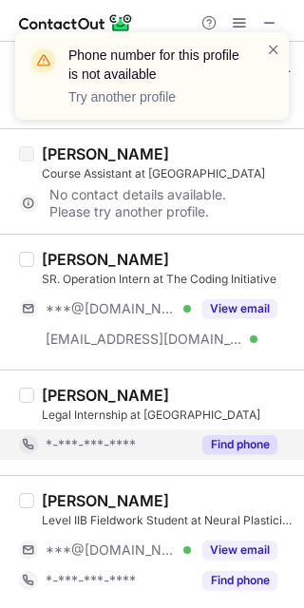
click at [251, 479] on div "Rebecca Isip Level IIB Fieldwork Student at Neural Plasticity and Neurorehabili…" at bounding box center [152, 543] width 304 height 136
click at [247, 445] on button "Find phone" at bounding box center [239, 444] width 75 height 19
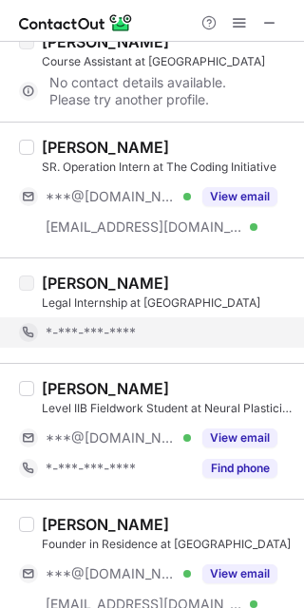
scroll to position [707, 0]
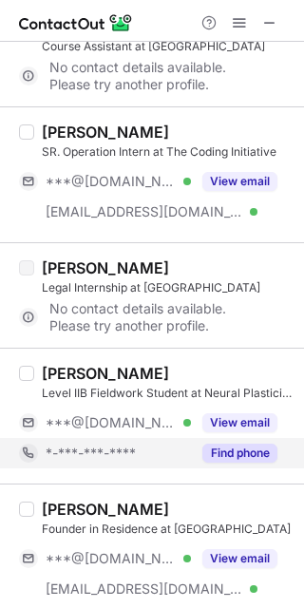
click at [244, 446] on button "Find phone" at bounding box center [239, 453] width 75 height 19
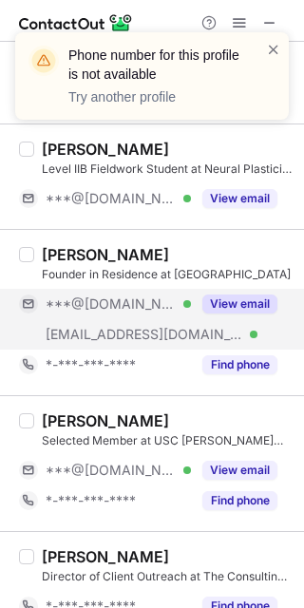
scroll to position [938, 0]
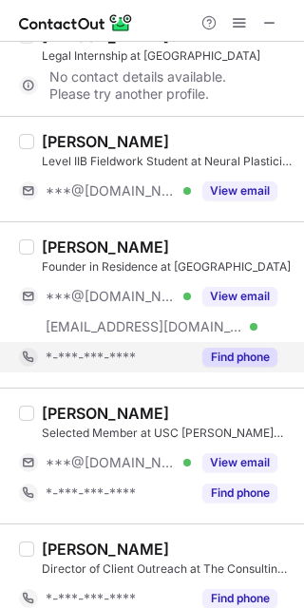
click at [250, 342] on div "Find phone" at bounding box center [234, 357] width 86 height 30
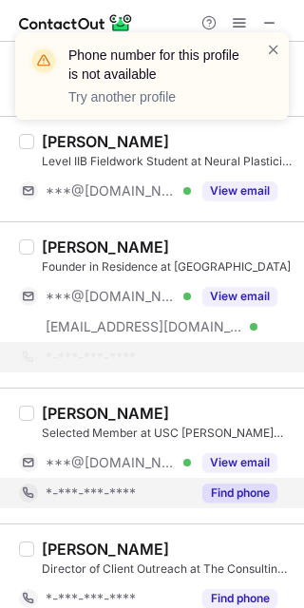
click at [238, 501] on div "Find phone" at bounding box center [234, 493] width 86 height 30
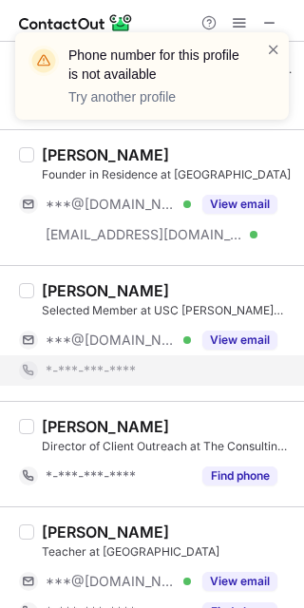
scroll to position [1033, 0]
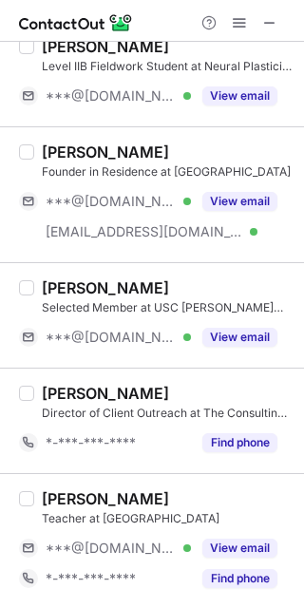
click at [234, 468] on div "Julia Kehoe Director of Client Outreach at The Consulting Club at USC *-***-***…" at bounding box center [152, 420] width 304 height 105
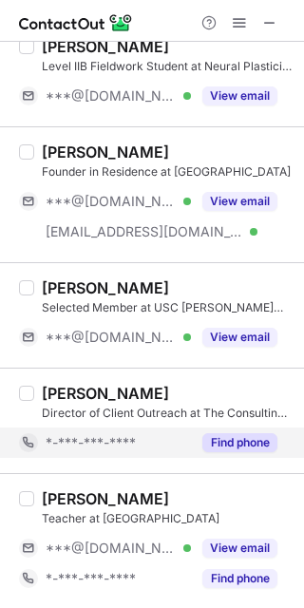
click at [235, 455] on div "Find phone" at bounding box center [234, 442] width 86 height 30
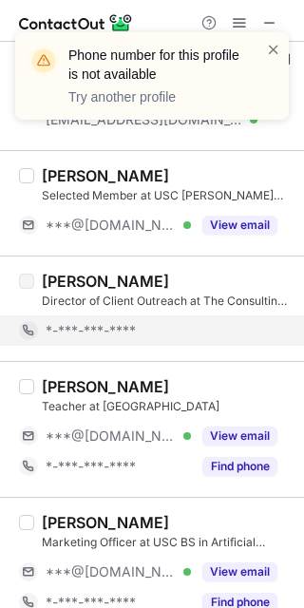
scroll to position [1147, 0]
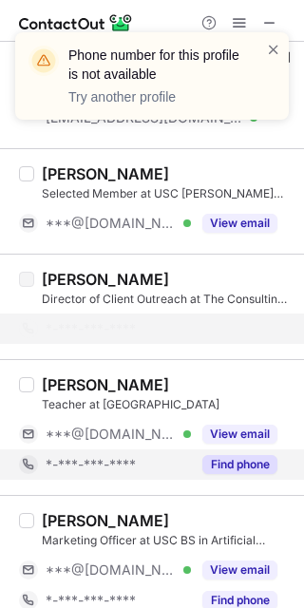
click at [235, 470] on button "Find phone" at bounding box center [239, 464] width 75 height 19
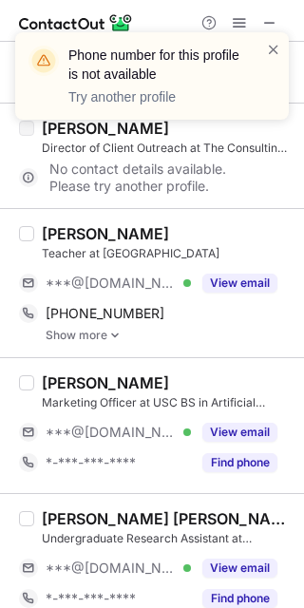
scroll to position [1305, 0]
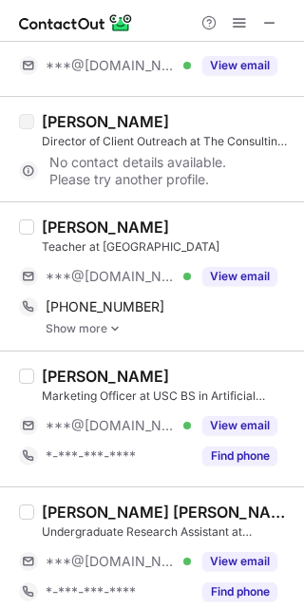
drag, startPoint x: 35, startPoint y: 230, endPoint x: 82, endPoint y: 228, distance: 46.6
drag, startPoint x: 82, startPoint y: 228, endPoint x: 13, endPoint y: 327, distance: 120.1
click at [13, 327] on div "Haley Myerly Teacher at Centennial High School ***@gmail.com Verified View emai…" at bounding box center [152, 275] width 304 height 149
drag, startPoint x: 41, startPoint y: 225, endPoint x: 52, endPoint y: 227, distance: 11.6
click at [253, 329] on link "Show more" at bounding box center [169, 328] width 247 height 13
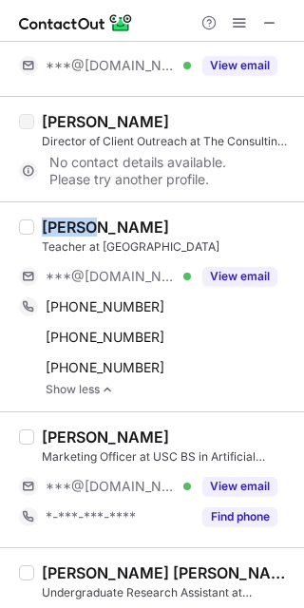
drag, startPoint x: 36, startPoint y: 230, endPoint x: 91, endPoint y: 229, distance: 55.1
click at [91, 229] on div "Haley Myerly Teacher at Centennial High School ***@gmail.com Verified View emai…" at bounding box center [163, 307] width 258 height 179
copy div "Haley"
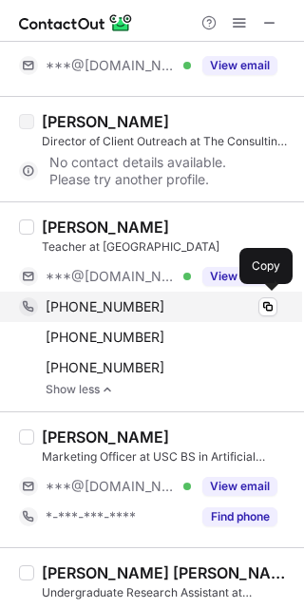
click at [104, 298] on span "+19514272568" at bounding box center [105, 306] width 119 height 17
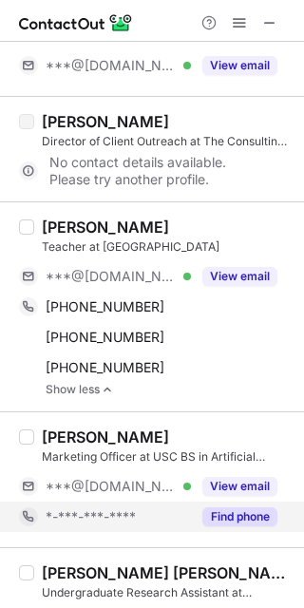
click at [237, 520] on button "Find phone" at bounding box center [239, 516] width 75 height 19
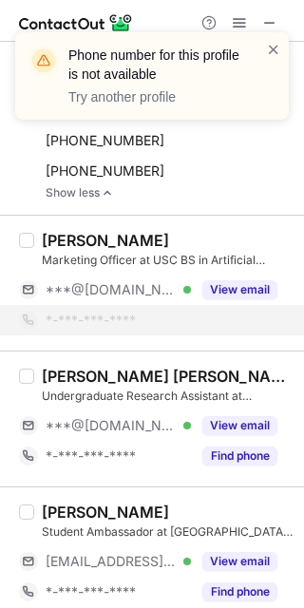
scroll to position [1504, 0]
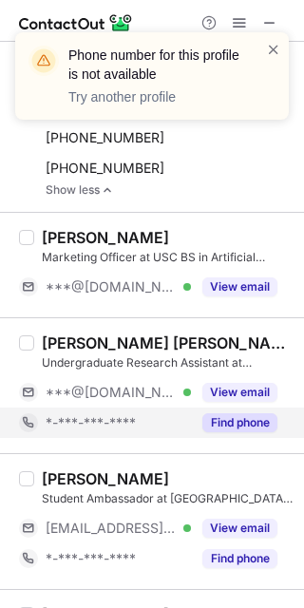
click at [258, 416] on button "Find phone" at bounding box center [239, 422] width 75 height 19
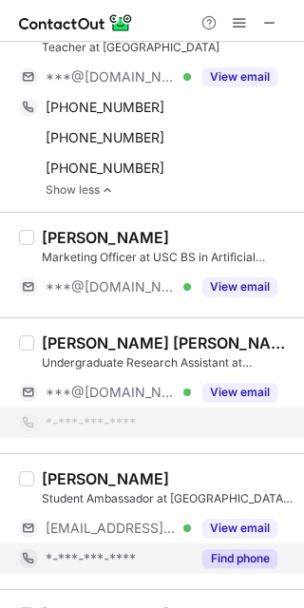
click at [266, 555] on button "Find phone" at bounding box center [239, 558] width 75 height 19
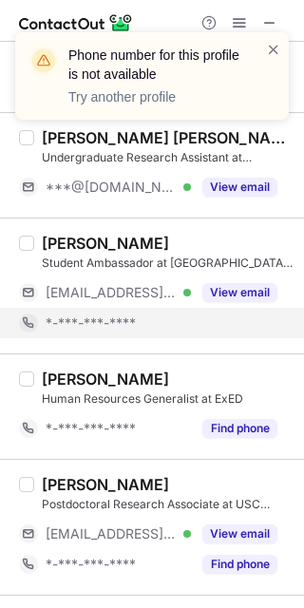
scroll to position [1711, 0]
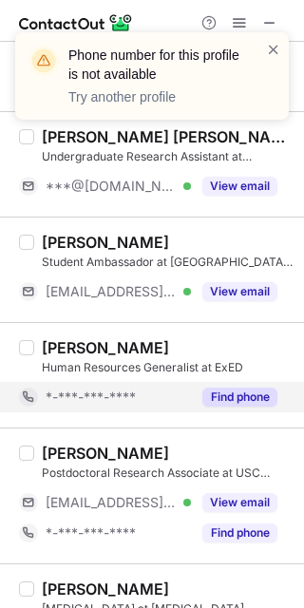
click at [236, 415] on div "Kofi Allen Human Resources Generalist at ExED *-***-***-**** Find phone" at bounding box center [152, 374] width 304 height 105
click at [244, 392] on button "Find phone" at bounding box center [239, 397] width 75 height 19
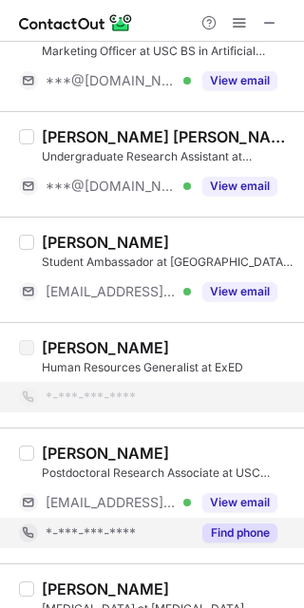
click at [267, 529] on button "Find phone" at bounding box center [239, 532] width 75 height 19
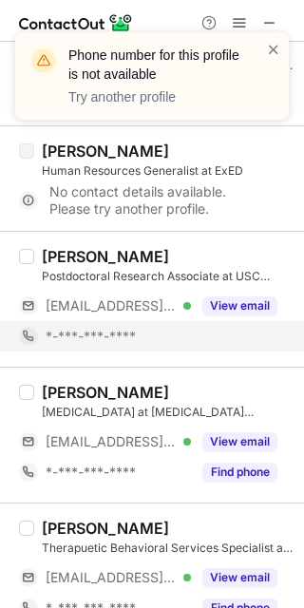
scroll to position [1907, 0]
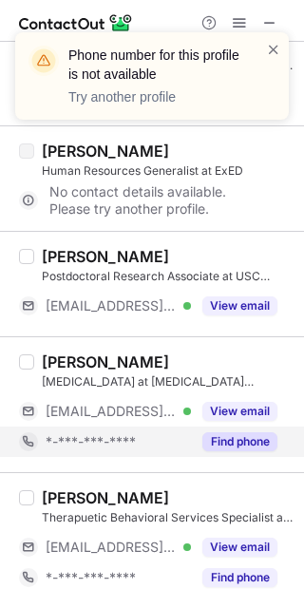
click at [241, 456] on div "Grace Conklin Laboratory Technician at Alzheimer's Therapeutic Research Institu…" at bounding box center [152, 404] width 304 height 136
click at [244, 442] on button "Find phone" at bounding box center [239, 441] width 75 height 19
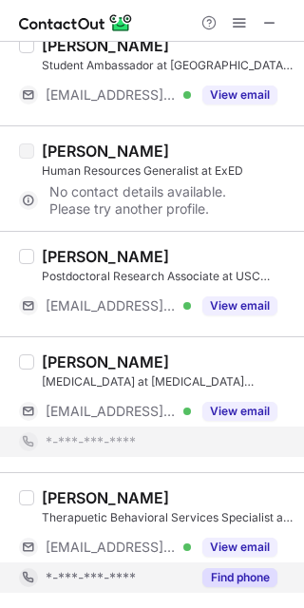
click at [257, 562] on div "Find phone" at bounding box center [234, 577] width 86 height 30
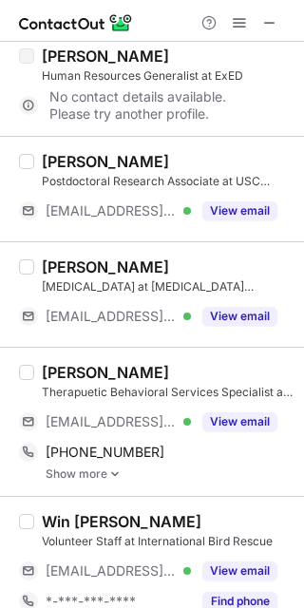
scroll to position [2022, 0]
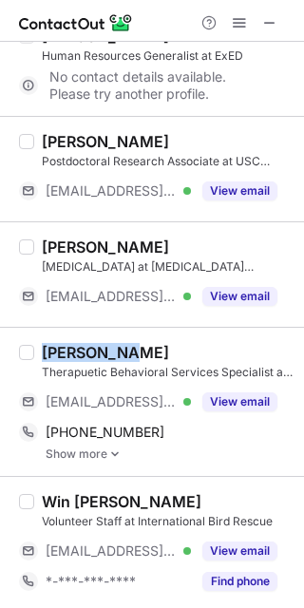
drag, startPoint x: 39, startPoint y: 347, endPoint x: 120, endPoint y: 352, distance: 80.9
click at [120, 352] on div "Katherine Martinez Therapuetic Behavioral Services Specialist at Masada Communi…" at bounding box center [163, 402] width 258 height 118
copy div "Katherine"
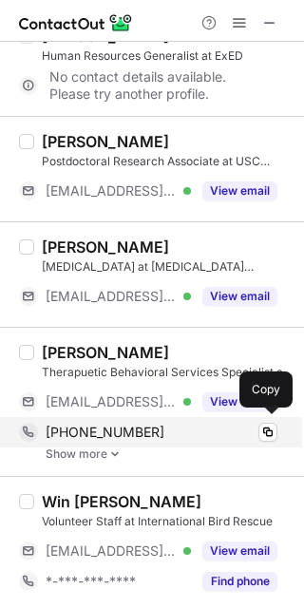
click at [72, 417] on div "+12135872010 Copy" at bounding box center [148, 432] width 258 height 30
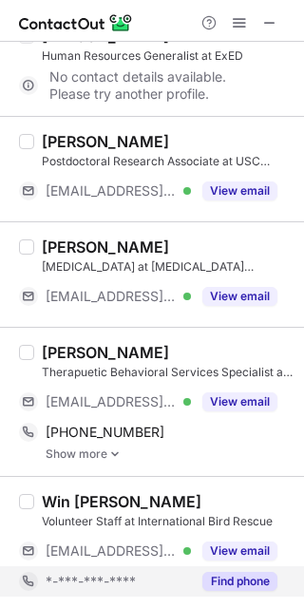
click at [254, 579] on button "Find phone" at bounding box center [239, 581] width 75 height 19
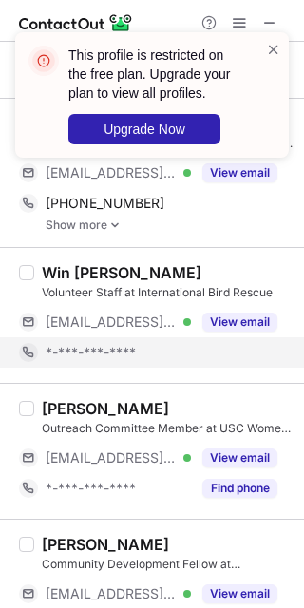
scroll to position [2253, 0]
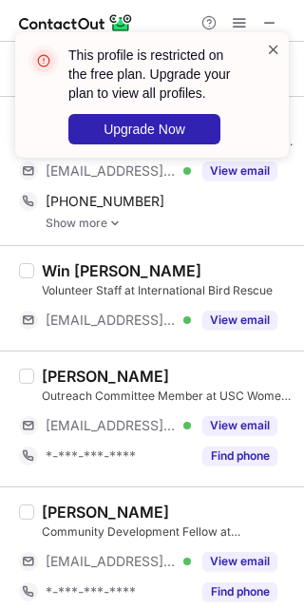
click at [270, 48] on span at bounding box center [273, 49] width 15 height 19
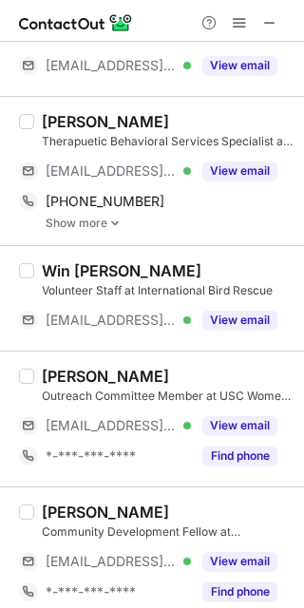
click at [240, 21] on div "This profile is restricted on the free plan. Upgrade your plan to view all prof…" at bounding box center [152, 32] width 304 height 38
click at [240, 21] on span at bounding box center [239, 22] width 15 height 15
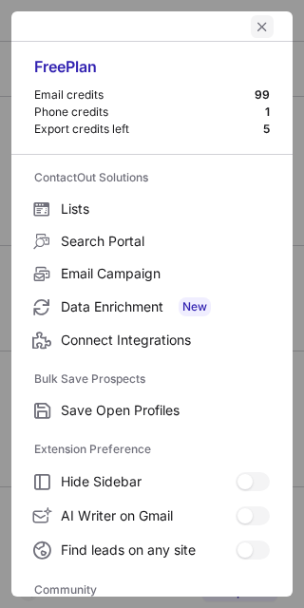
click at [256, 28] on span "left-button" at bounding box center [262, 26] width 15 height 15
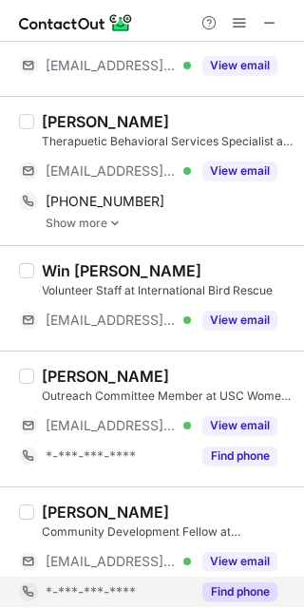
click at [255, 589] on button "Find phone" at bounding box center [239, 591] width 75 height 19
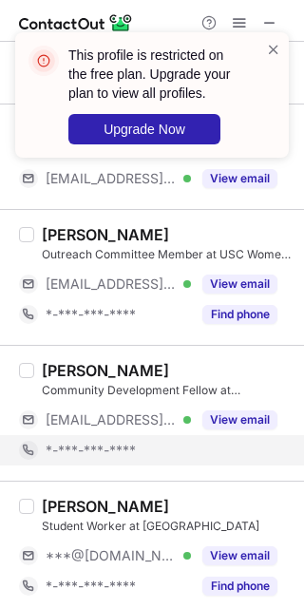
scroll to position [2399, 0]
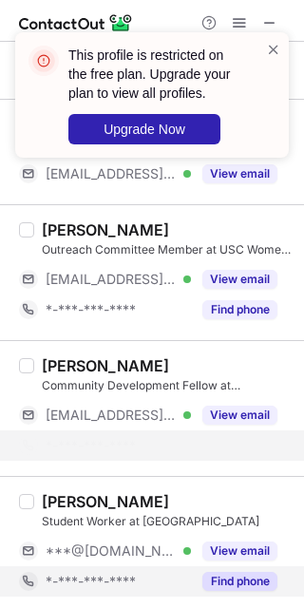
click at [248, 575] on button "Find phone" at bounding box center [239, 581] width 75 height 19
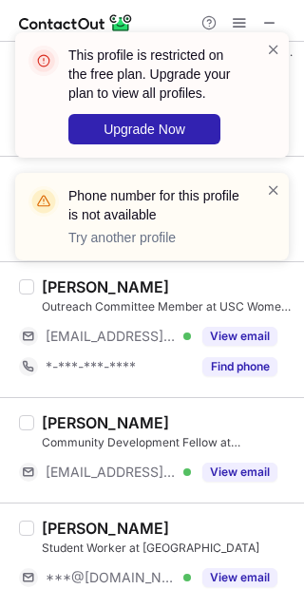
scroll to position [2338, 0]
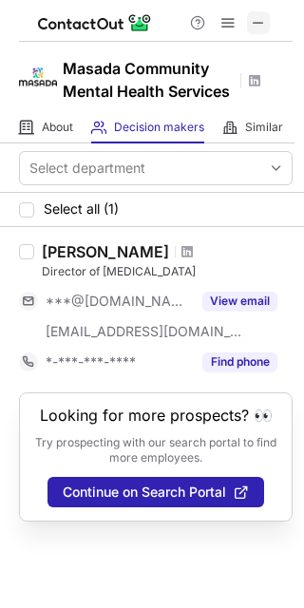
click at [255, 28] on span at bounding box center [258, 22] width 15 height 15
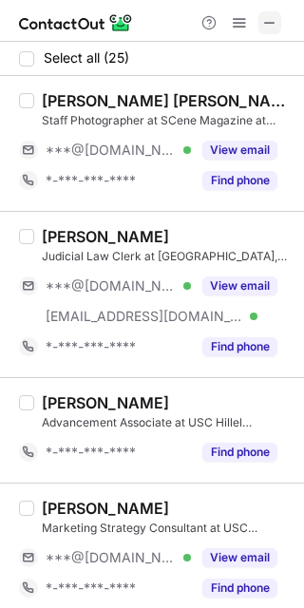
click at [269, 15] on span at bounding box center [269, 22] width 15 height 15
